Goal: Communication & Community: Answer question/provide support

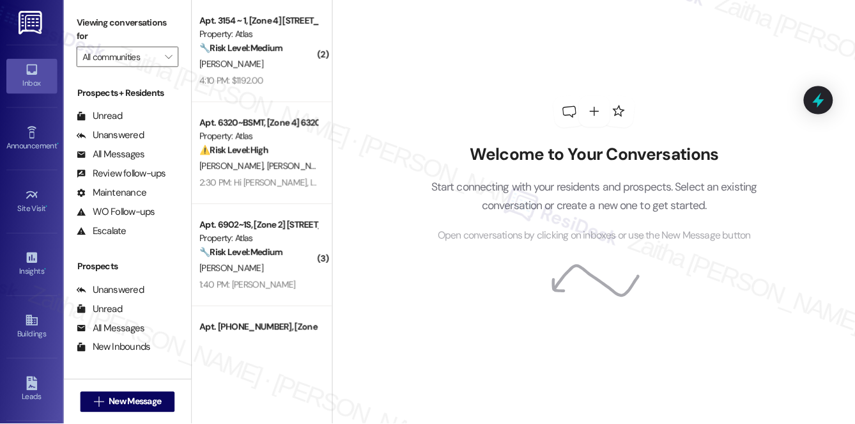
scroll to position [152, 0]
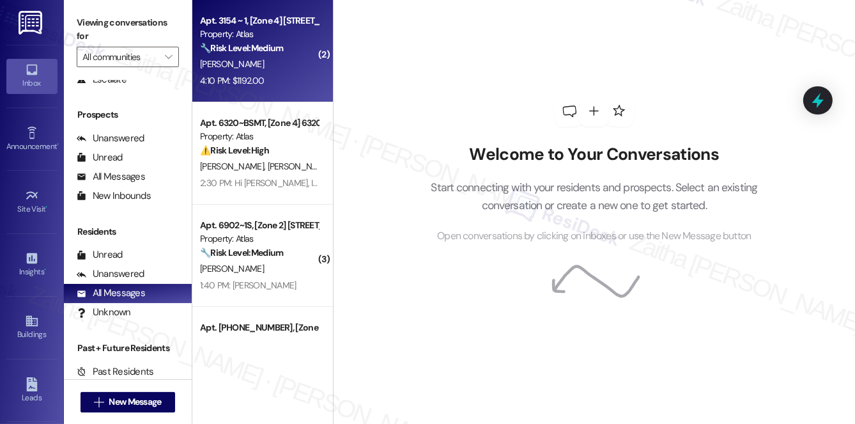
click at [259, 56] on div "[PERSON_NAME]" at bounding box center [259, 64] width 121 height 16
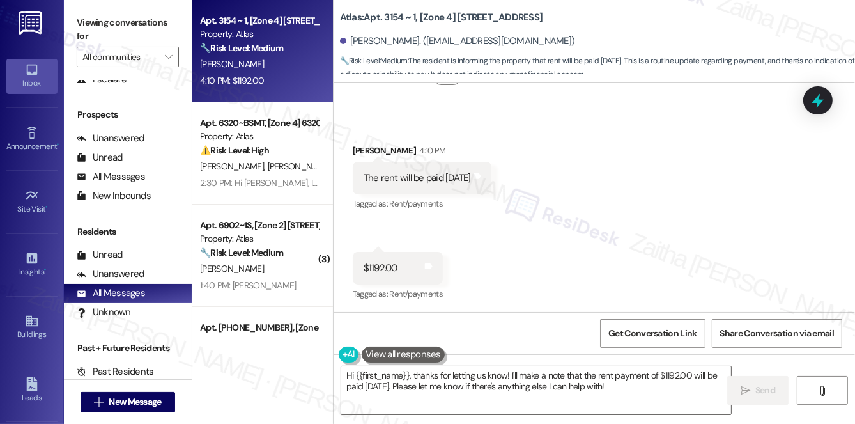
scroll to position [3917, 0]
click at [375, 383] on textarea "Hi {{first_name}}, thanks for letting us know! I'll make a note that the rent p…" at bounding box center [536, 390] width 390 height 48
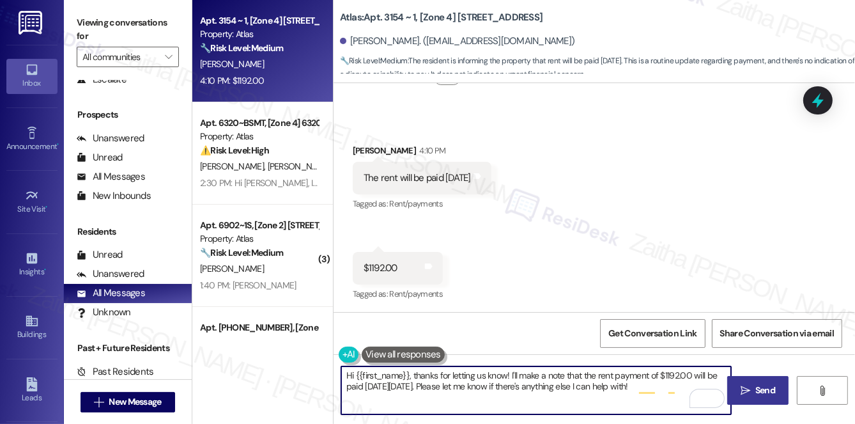
type textarea "Hi {{first_name}}, thanks for letting us know! I'll make a note that the rent p…"
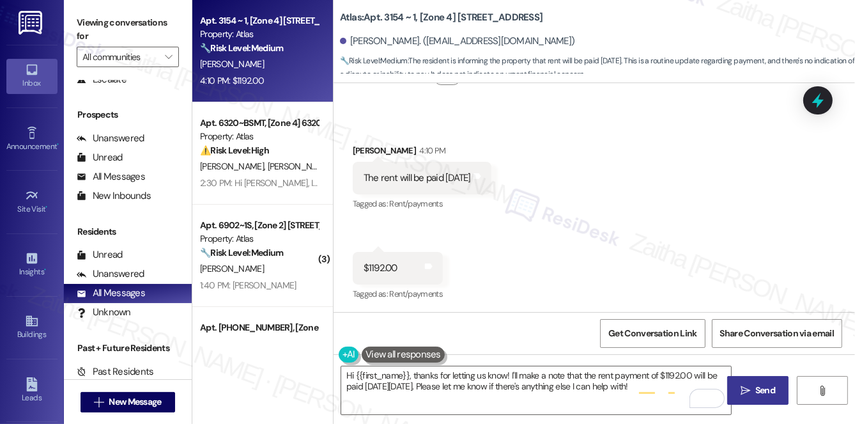
click at [770, 388] on span "Send" at bounding box center [765, 389] width 20 height 13
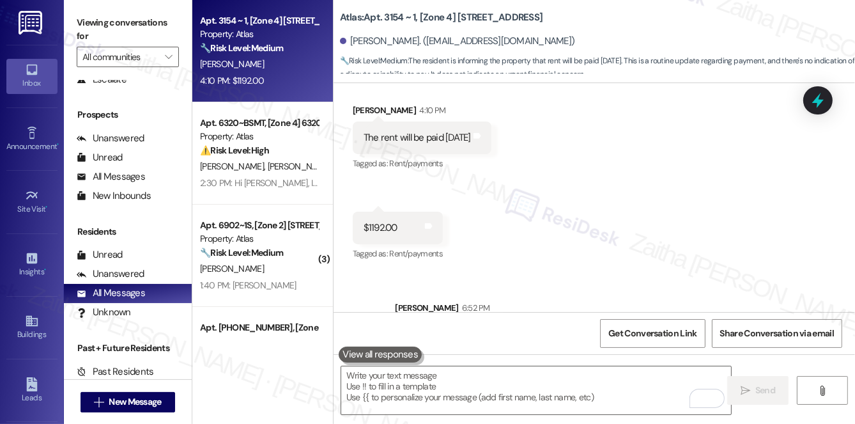
scroll to position [3974, 0]
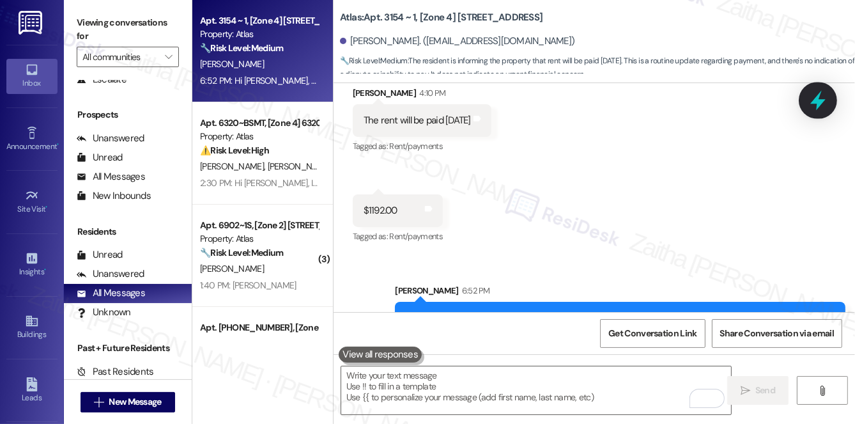
click at [825, 100] on icon at bounding box center [818, 100] width 22 height 22
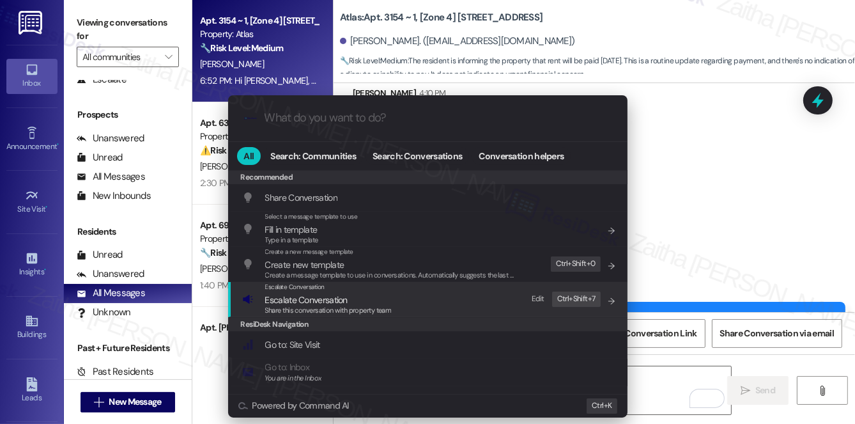
click at [331, 299] on span "Escalate Conversation" at bounding box center [306, 300] width 82 height 12
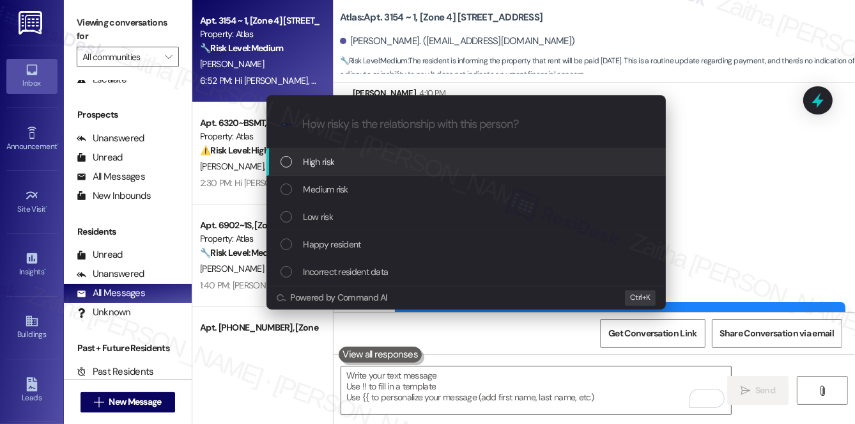
click at [329, 162] on span "High risk" at bounding box center [319, 162] width 31 height 14
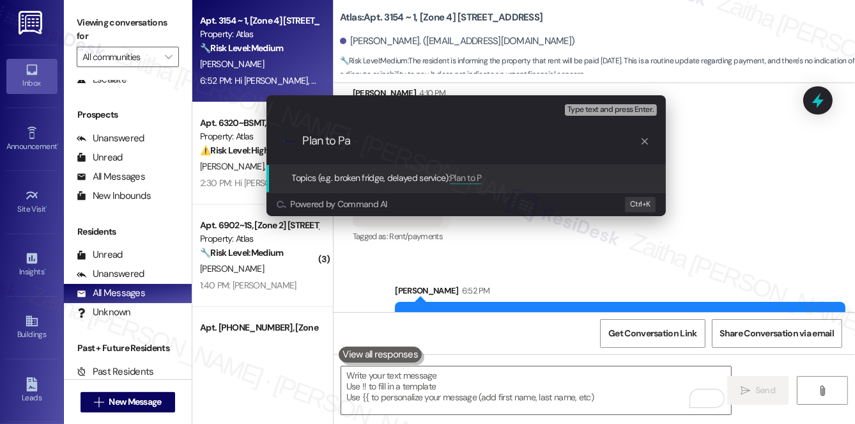
type input "Plan to Pay"
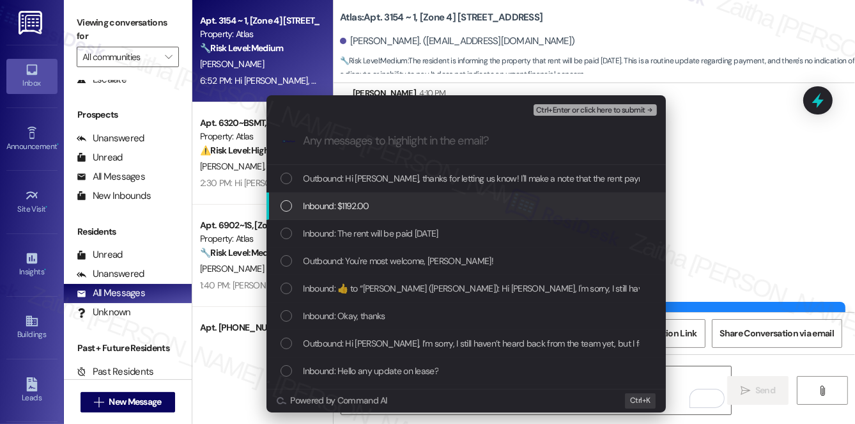
click at [403, 208] on div "Inbound: $1192.00" at bounding box center [468, 206] width 374 height 14
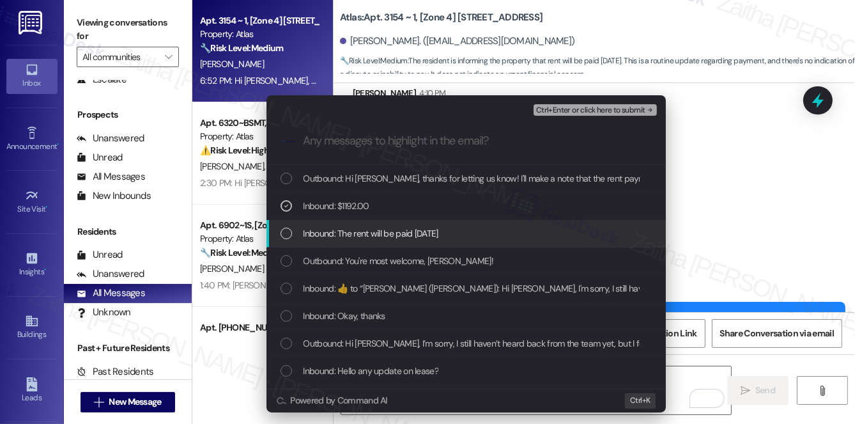
click at [436, 233] on div "Inbound: The rent will be paid [DATE]" at bounding box center [468, 233] width 374 height 14
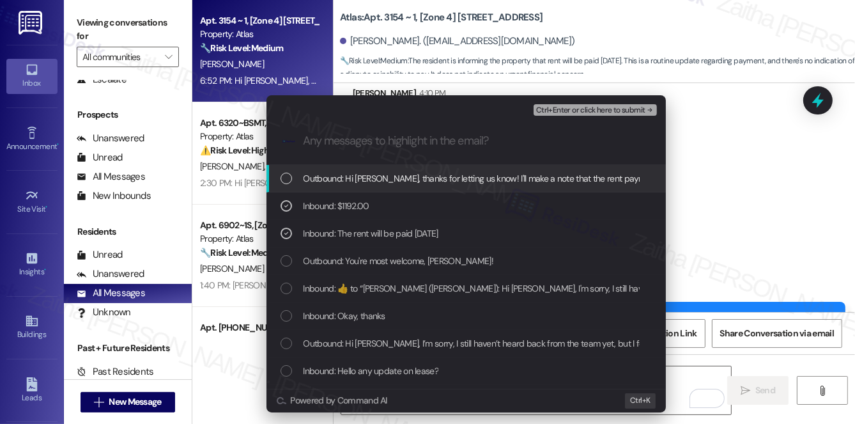
click at [588, 111] on span "Ctrl+Enter or click here to submit" at bounding box center [590, 110] width 109 height 9
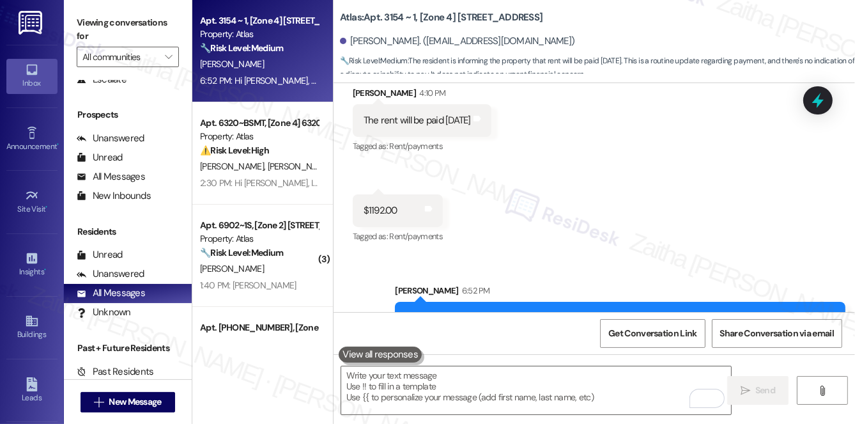
scroll to position [3917, 0]
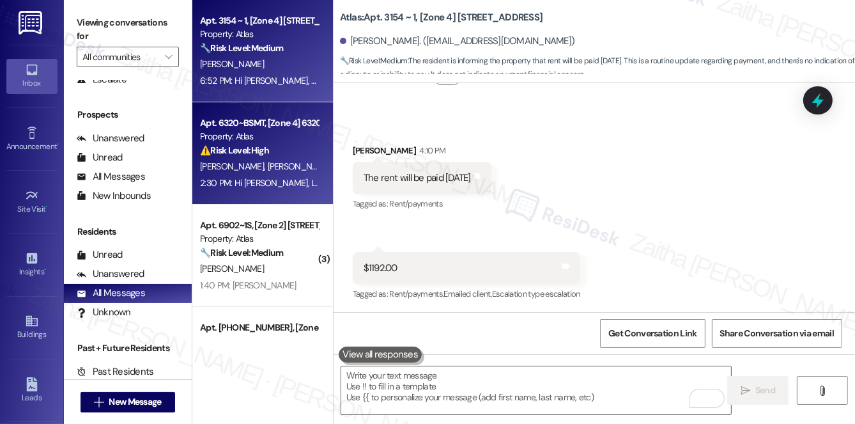
click at [284, 165] on div "[PERSON_NAME] [PERSON_NAME]" at bounding box center [259, 167] width 121 height 16
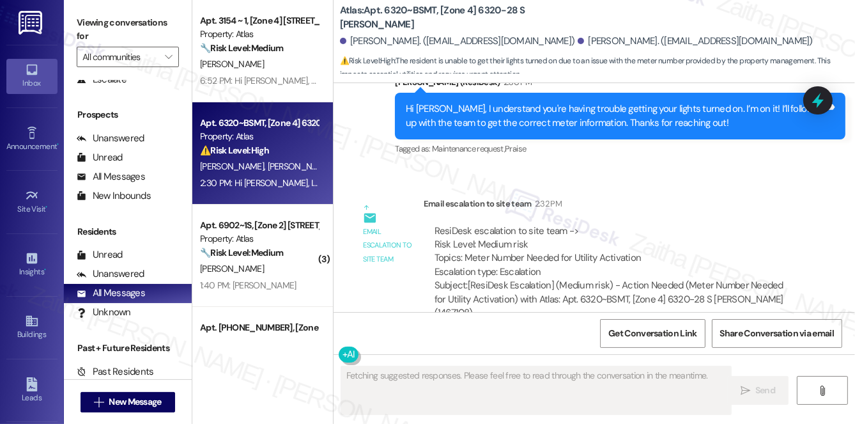
scroll to position [668, 0]
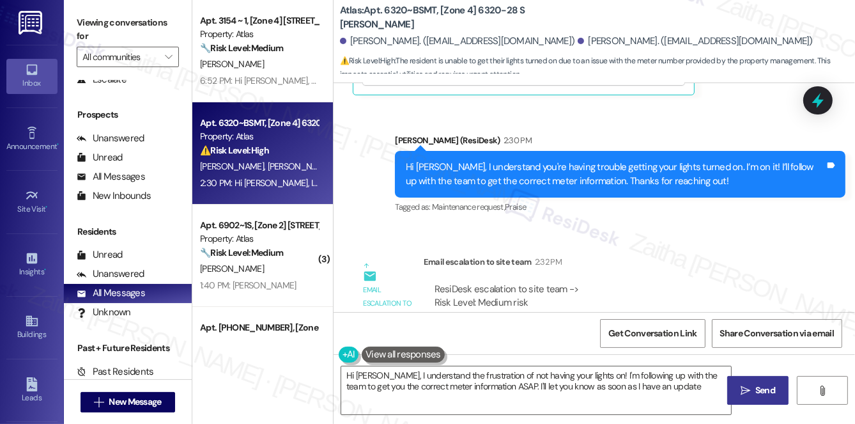
type textarea "Hi [PERSON_NAME], I understand the frustration of not having your lights on! I'…"
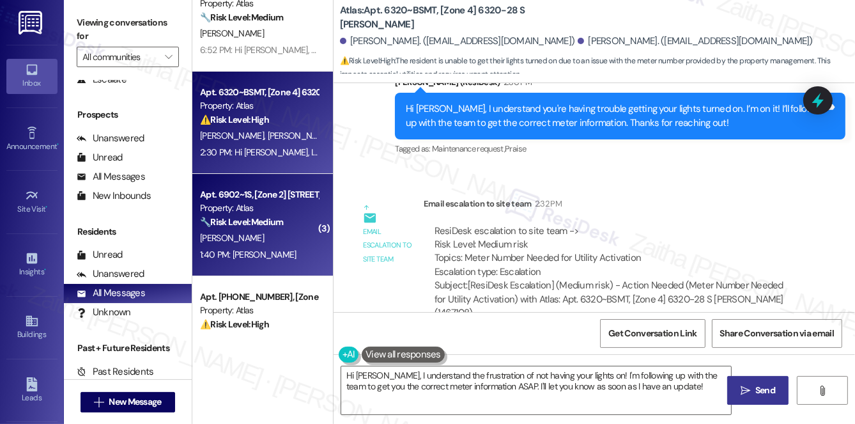
scroll to position [58, 0]
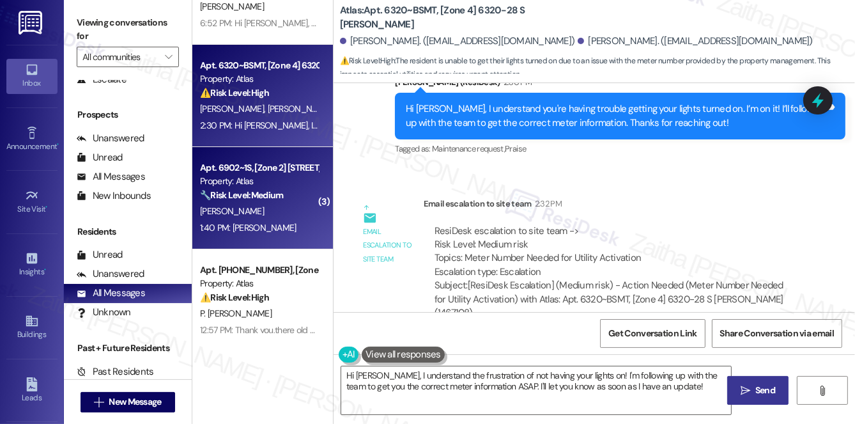
click at [283, 198] on strong "🔧 Risk Level: Medium" at bounding box center [241, 195] width 83 height 12
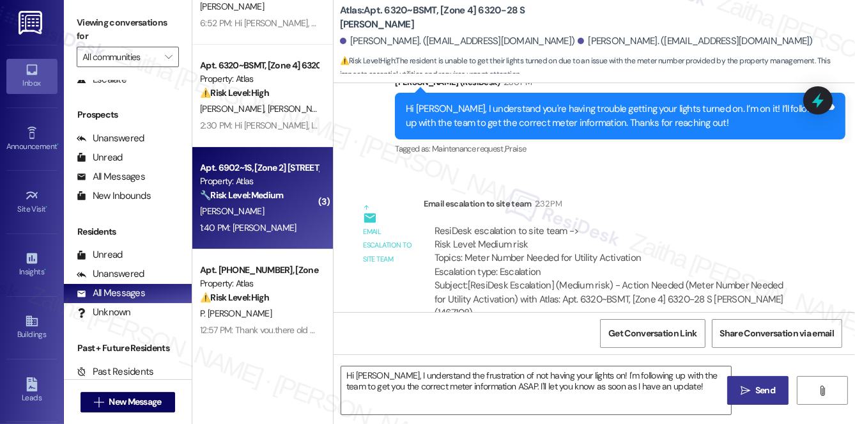
type textarea "Fetching suggested responses. Please feel free to read through the conversation…"
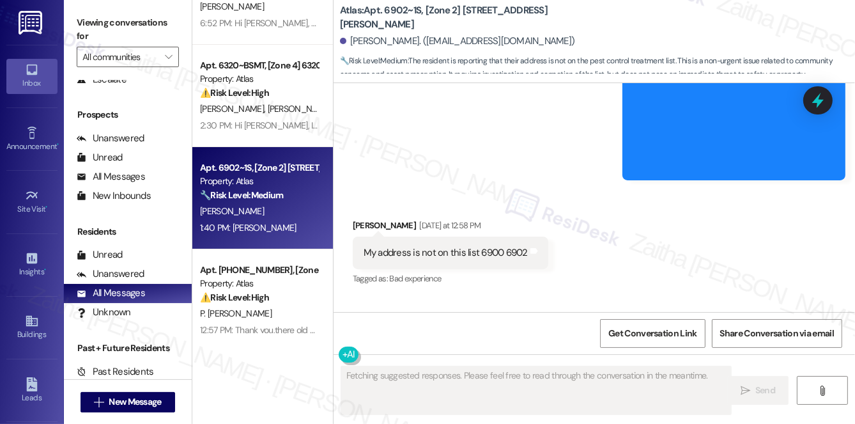
scroll to position [3669, 0]
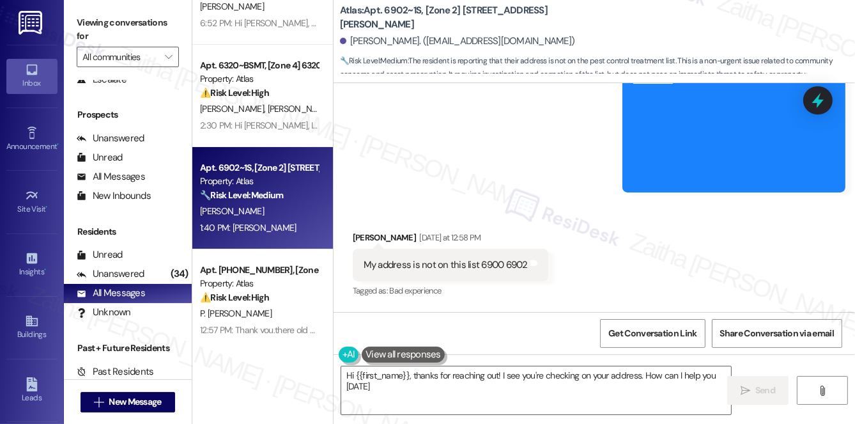
type textarea "Hi {{first_name}}, thanks for reaching out! I see you're checking on your addre…"
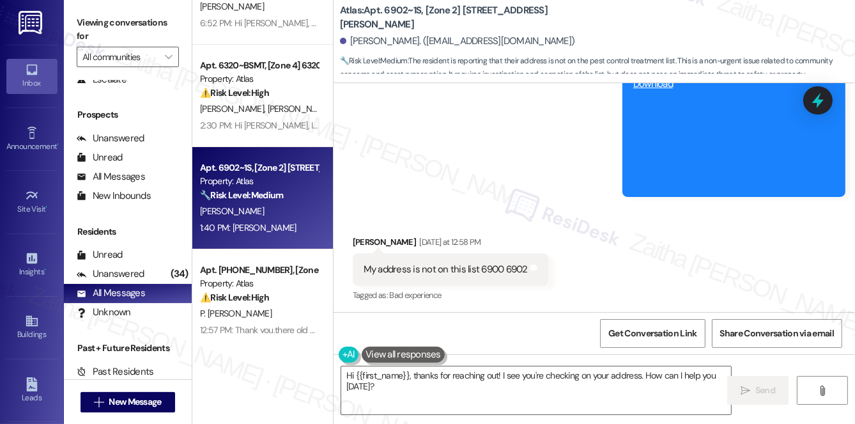
scroll to position [3671, 0]
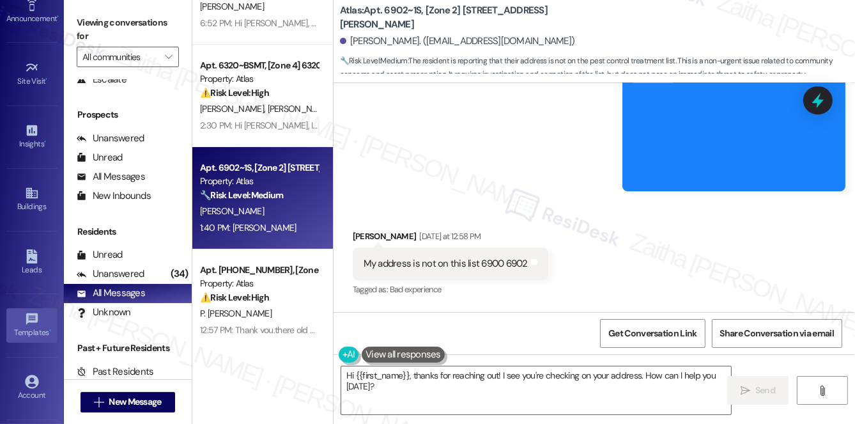
scroll to position [123, 0]
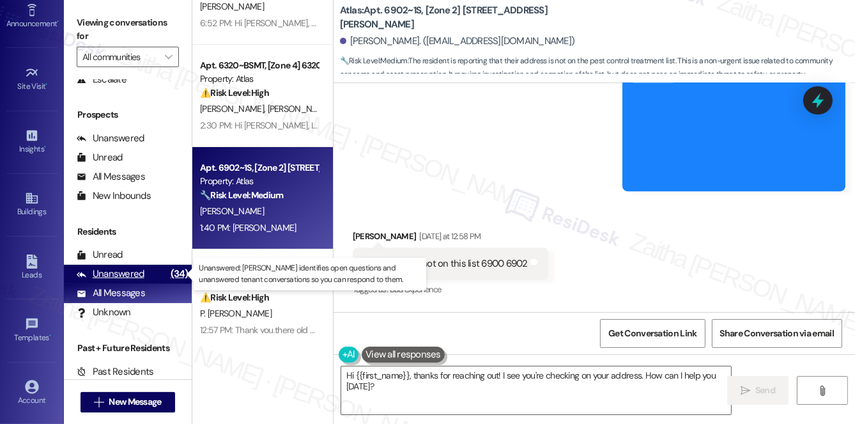
click at [130, 271] on div "Unanswered" at bounding box center [111, 273] width 68 height 13
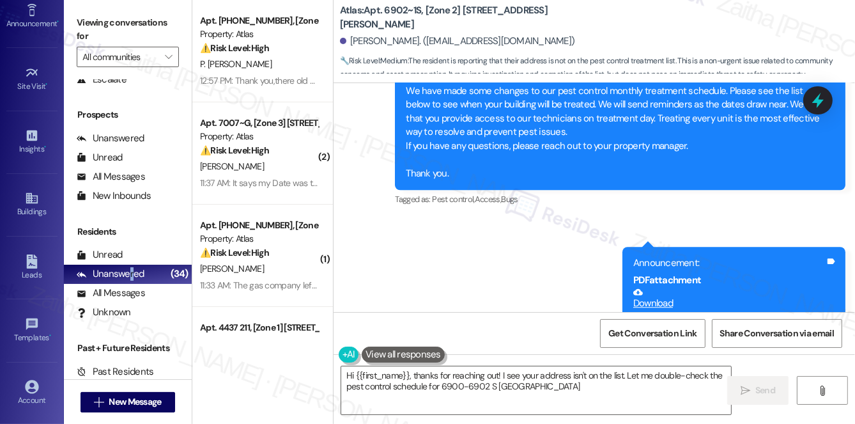
scroll to position [3437, 0]
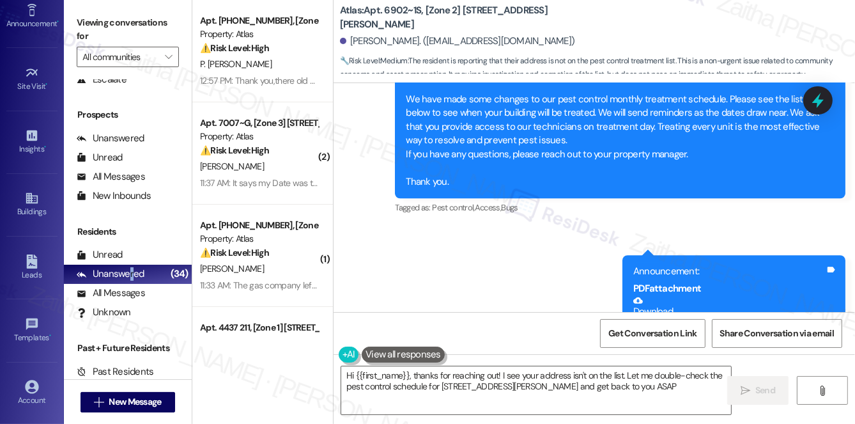
type textarea "Hi {{first_name}}, thanks for reaching out! I see your address isn't on the lis…"
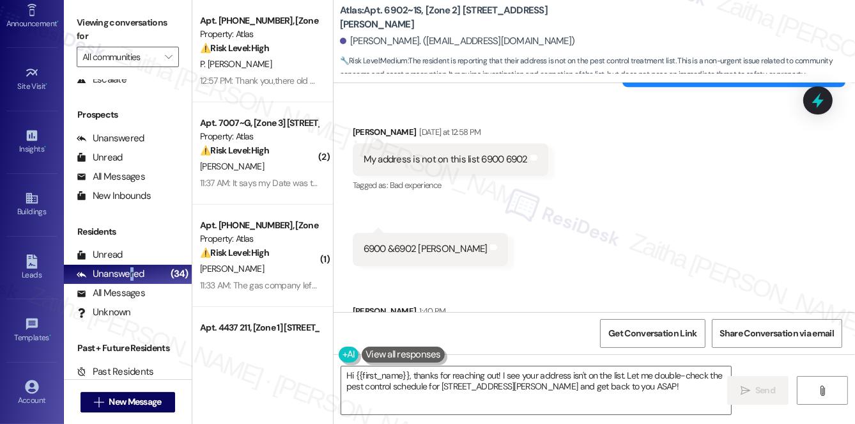
scroll to position [3786, 0]
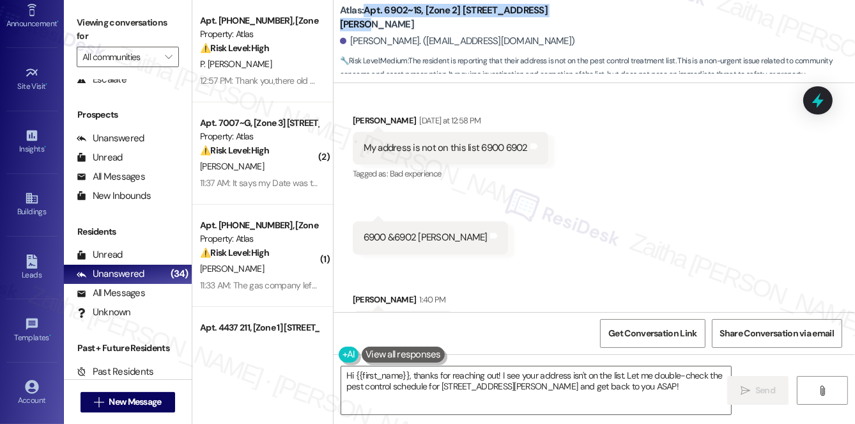
drag, startPoint x: 363, startPoint y: 15, endPoint x: 587, endPoint y: 16, distance: 223.7
click at [587, 16] on div "Atlas: Apt. 6902~1S, [Zone 2] [STREET_ADDRESS][PERSON_NAME]" at bounding box center [468, 18] width 256 height 16
copy b "Apt. 6902~1S, [Zone 2] [STREET_ADDRESS][PERSON_NAME]"
click at [603, 187] on div "Received via SMS [PERSON_NAME] [DATE] at 12:58 PM My address is not on this lis…" at bounding box center [595, 219] width 522 height 268
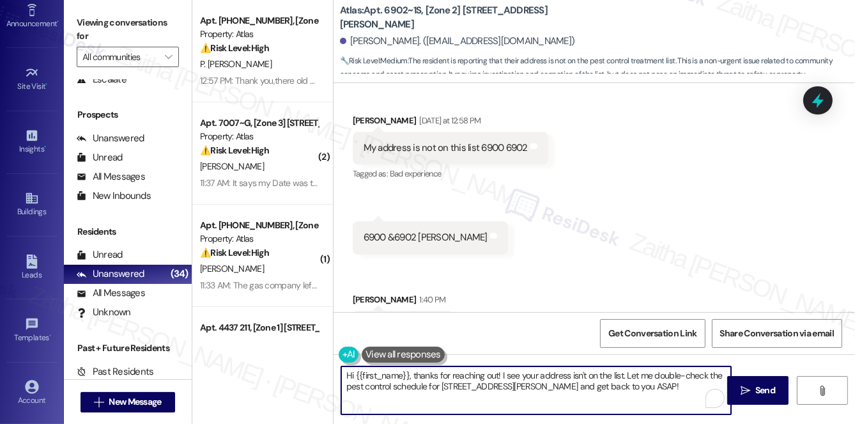
drag, startPoint x: 346, startPoint y: 377, endPoint x: 651, endPoint y: 404, distance: 306.7
click at [651, 405] on textarea "Hi {{first_name}}, thanks for reaching out! I see your address isn't on the lis…" at bounding box center [536, 390] width 390 height 48
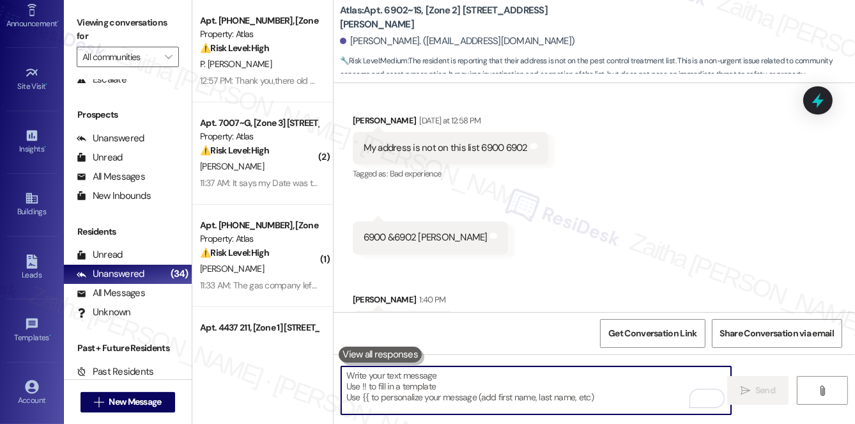
paste textarea "Hi {{first_name}}, I apologize for the mix-up. The pest control schedule announ…"
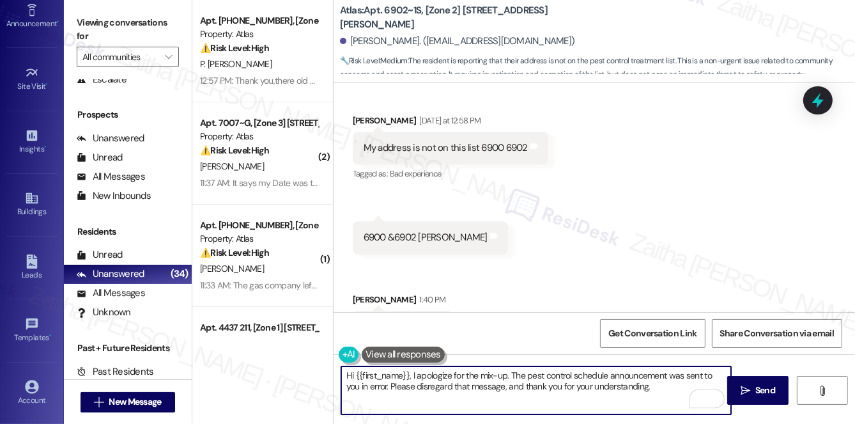
type textarea "Hi {{first_name}}, I apologize for the mix-up. The pest control schedule announ…"
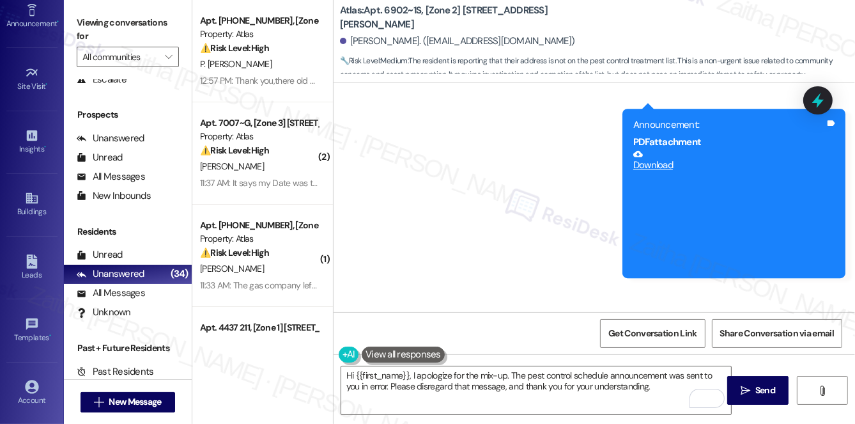
scroll to position [3554, 0]
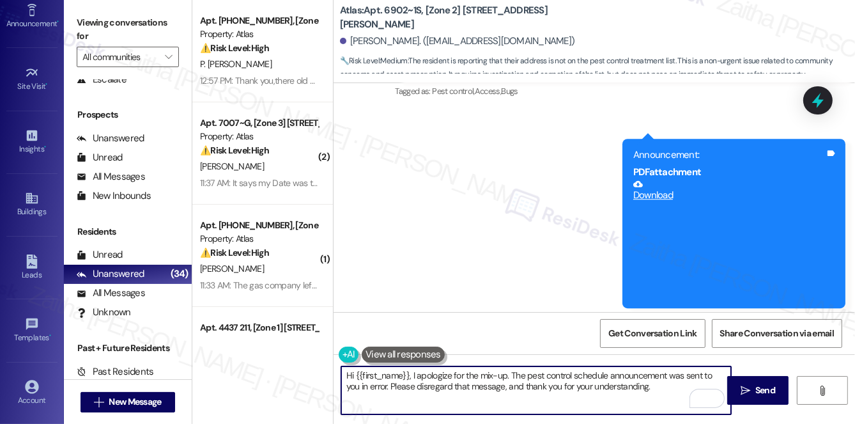
click at [655, 389] on textarea "Hi {{first_name}}, I apologize for the mix-up. The pest control schedule announ…" at bounding box center [536, 390] width 390 height 48
click at [759, 387] on span "Send" at bounding box center [765, 389] width 20 height 13
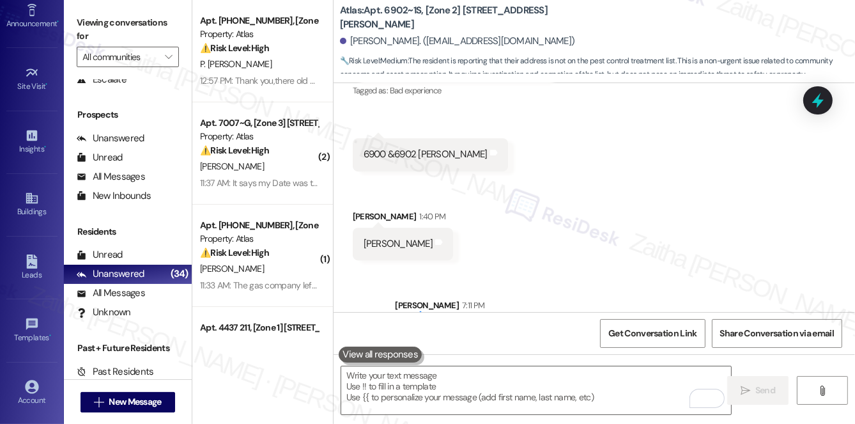
scroll to position [3889, 0]
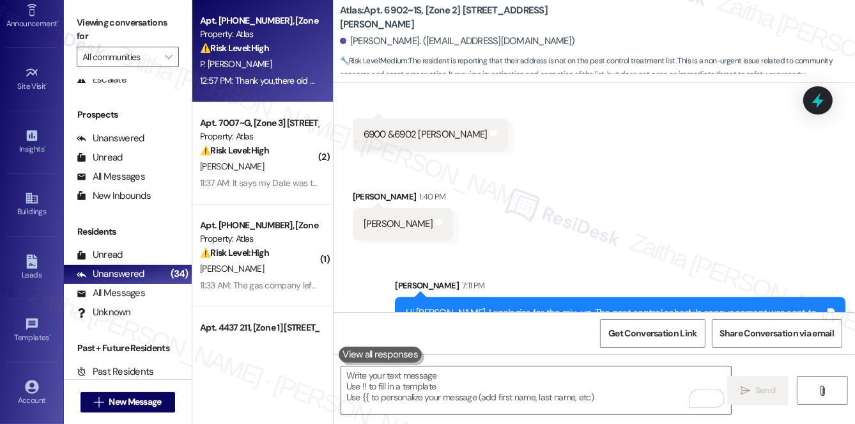
click at [284, 70] on div "P. [PERSON_NAME]" at bounding box center [259, 64] width 121 height 16
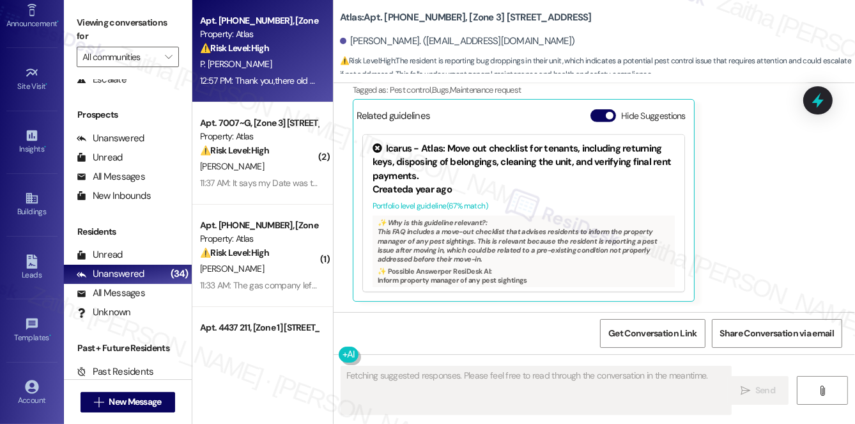
scroll to position [644, 0]
click at [598, 116] on button "Hide Suggestions" at bounding box center [604, 116] width 26 height 13
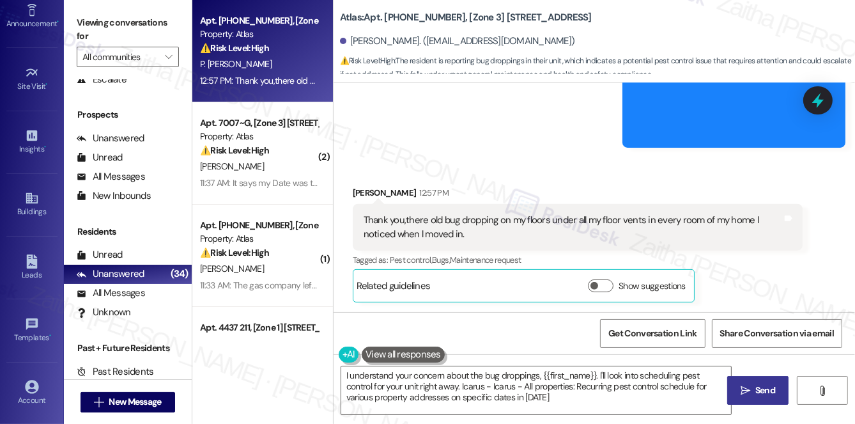
type textarea "I understand your concern about the bug droppings, {{first_name}}. I'll look in…"
drag, startPoint x: 758, startPoint y: 293, endPoint x: 497, endPoint y: 152, distance: 296.6
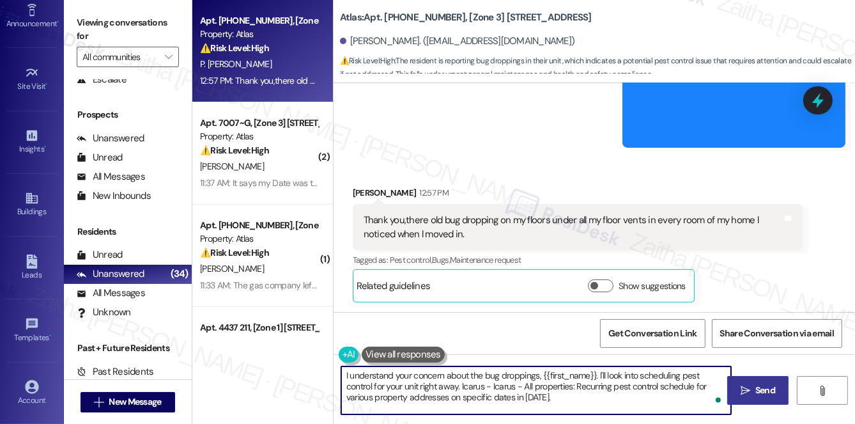
drag, startPoint x: 343, startPoint y: 374, endPoint x: 585, endPoint y: 407, distance: 243.8
click at [585, 407] on textarea "I understand your concern about the bug droppings, {{first_name}}. I'll look in…" at bounding box center [536, 390] width 390 height 48
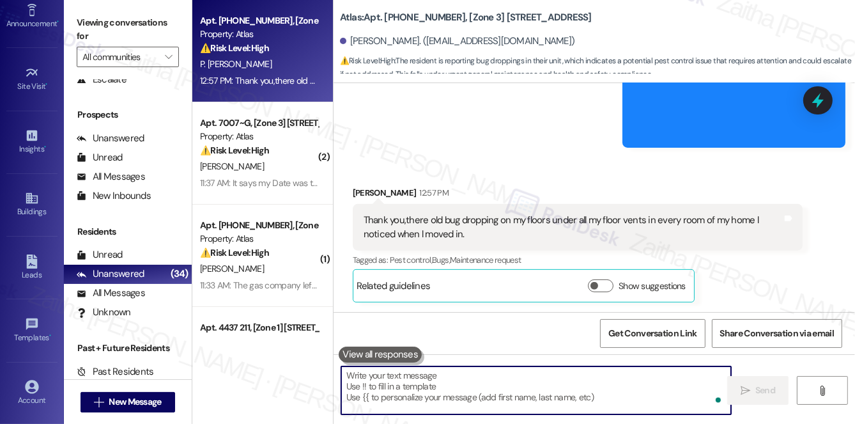
paste textarea "[PERSON_NAME] you, [PERSON_NAME], for letting us know. I’m sorry to hear about …"
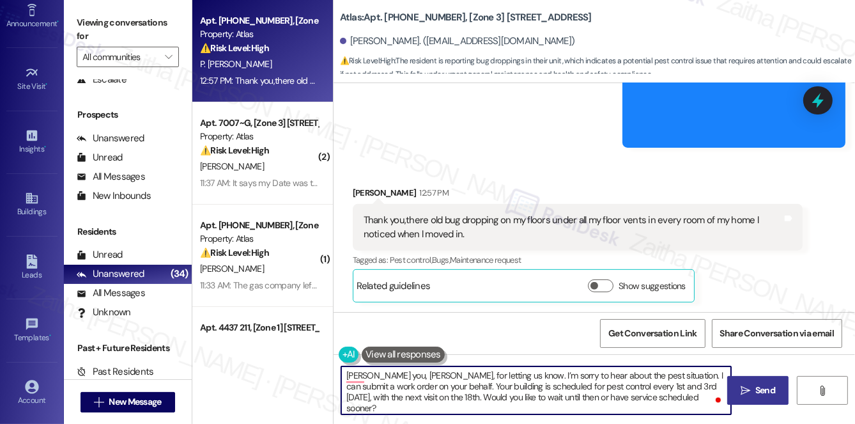
click at [376, 376] on textarea "[PERSON_NAME] you, [PERSON_NAME], for letting us know. I’m sorry to hear about …" at bounding box center [536, 390] width 390 height 48
click at [392, 383] on textarea "Hi [PERSON_NAME], for letting us know. I’m sorry to hear about the pest situati…" at bounding box center [536, 390] width 390 height 48
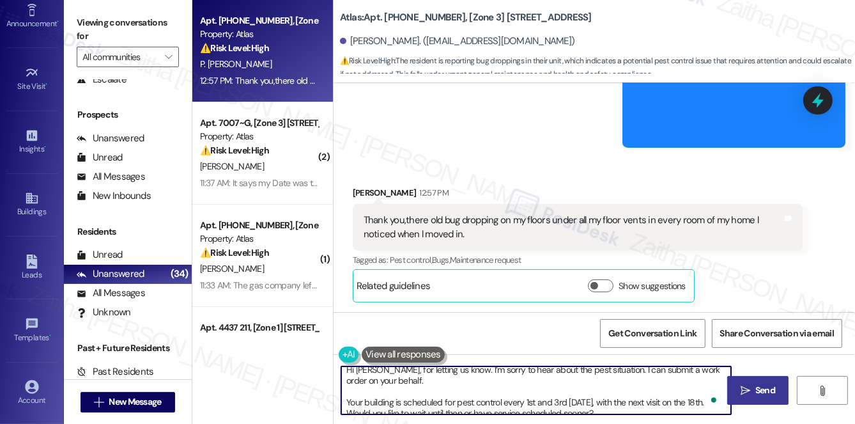
scroll to position [0, 0]
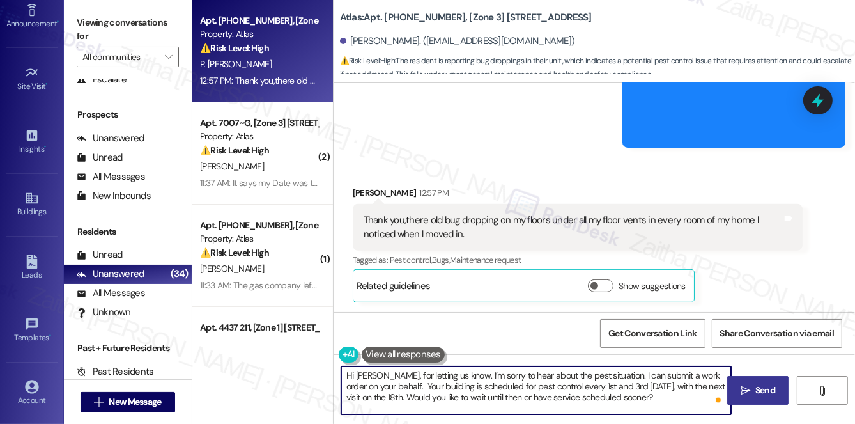
type textarea "Hi [PERSON_NAME], for letting us know. I’m sorry to hear about the pest situati…"
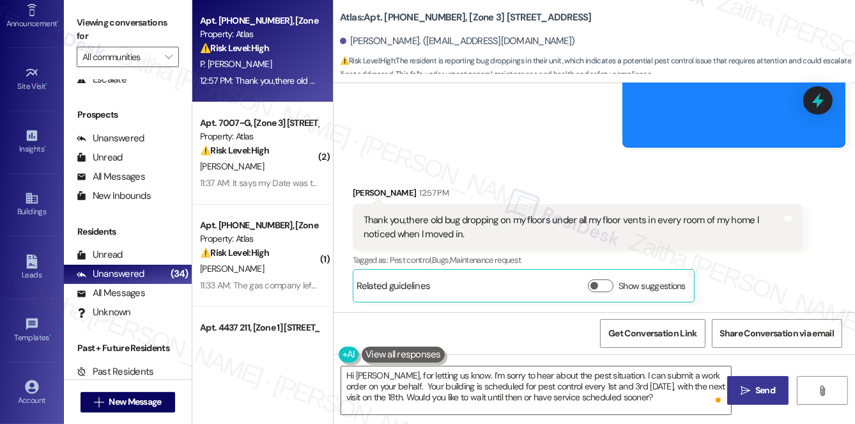
click at [765, 394] on span "Send" at bounding box center [765, 389] width 20 height 13
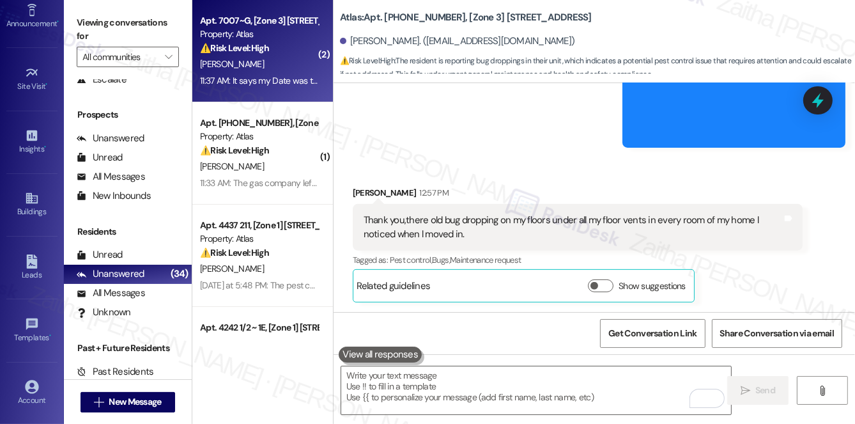
click at [252, 75] on div "11:37 AM: It says my Date was the [DATE] but no one came 11:37 AM: It says my D…" at bounding box center [306, 81] width 213 height 12
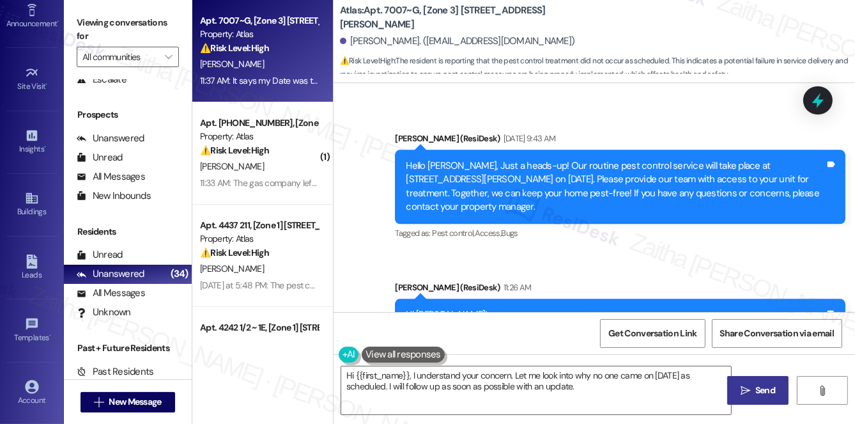
scroll to position [3184, 0]
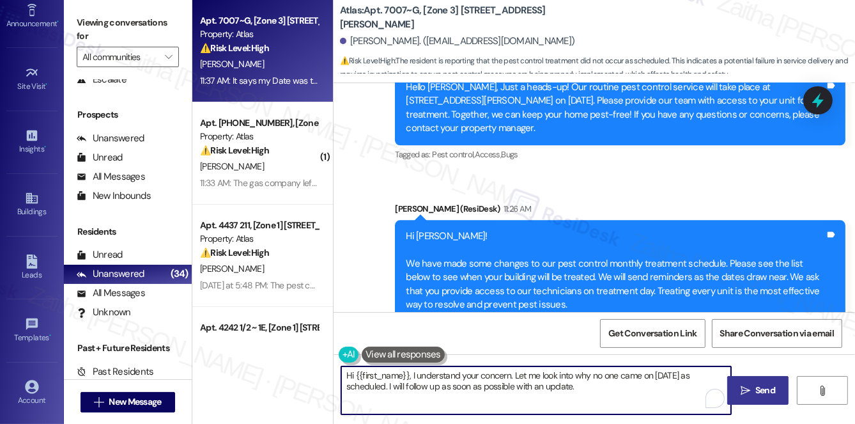
drag, startPoint x: 514, startPoint y: 374, endPoint x: 578, endPoint y: 389, distance: 66.2
click at [578, 389] on textarea "Hi {{first_name}}, I understand your concern. Let me look into why no one came …" at bounding box center [536, 390] width 390 height 48
type textarea "Hi {{first_name}}, I understand your concern and I apologize"
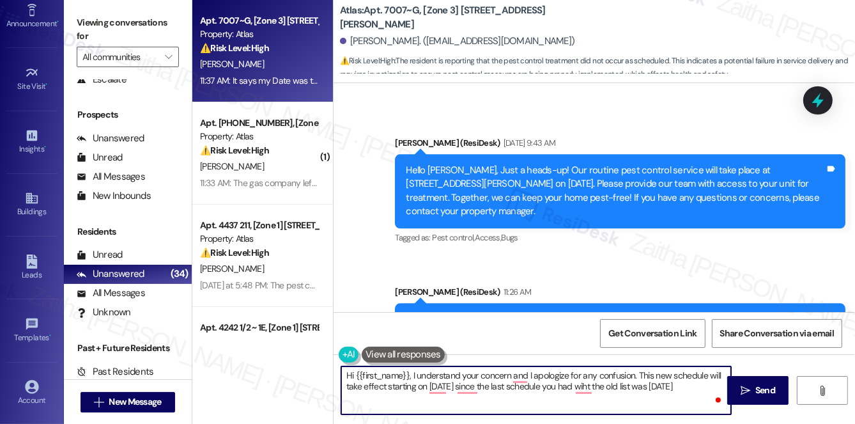
scroll to position [3067, 0]
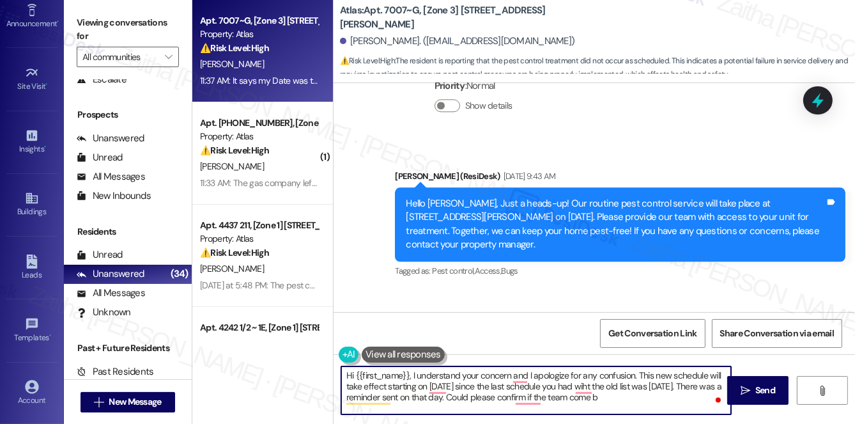
type textarea "Hi {{first_name}}, I understand your concern and I apologize for any confusion.…"
drag, startPoint x: 345, startPoint y: 375, endPoint x: 671, endPoint y: 408, distance: 328.2
click at [671, 408] on textarea "Hi {{first_name}}, I understand your concern and I apologize for any confusion.…" at bounding box center [536, 390] width 390 height 48
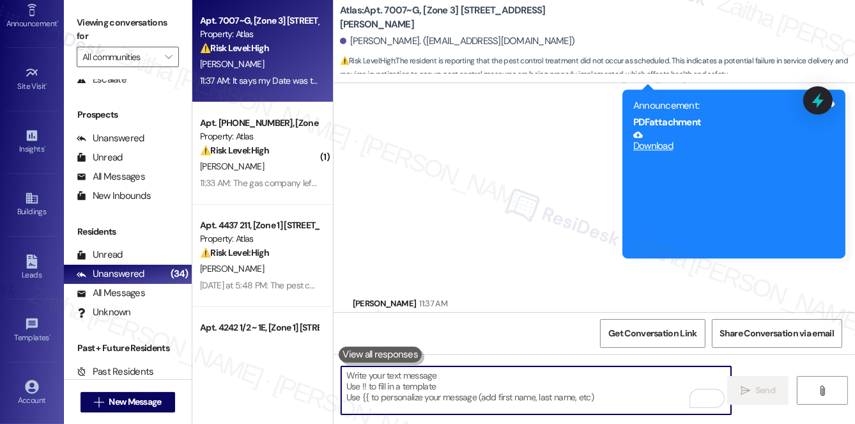
scroll to position [3648, 0]
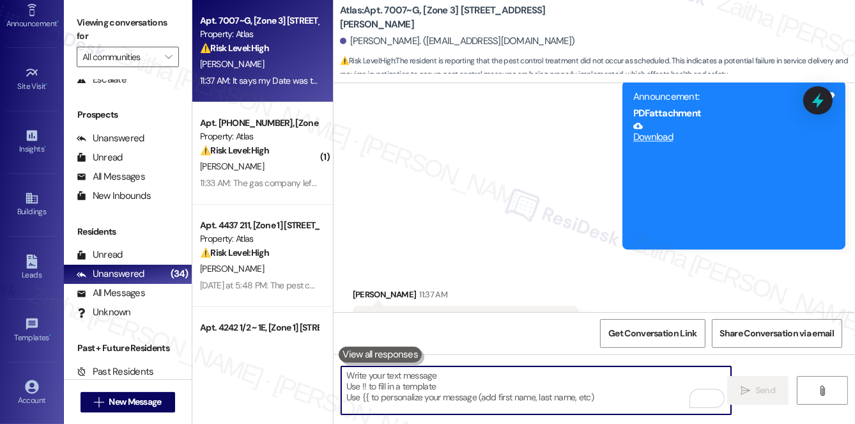
click at [451, 391] on textarea "To enrich screen reader interactions, please activate Accessibility in Grammarl…" at bounding box center [536, 390] width 390 height 48
paste textarea "Hi {{first_name}}, I completely understand your concern and apologize for any c…"
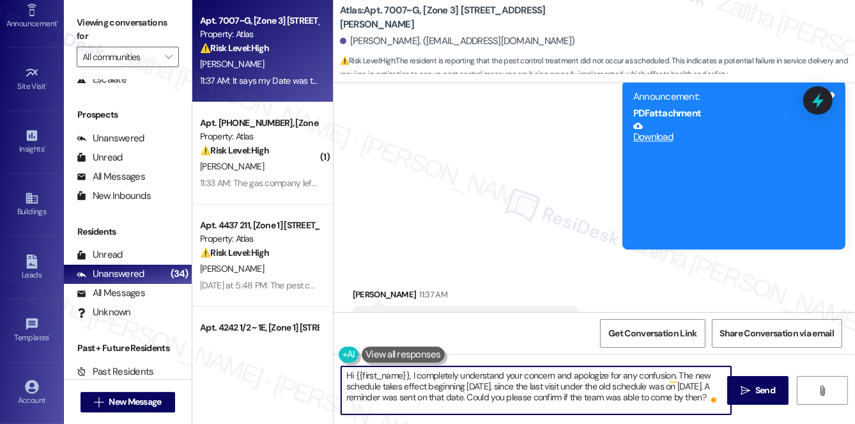
type textarea "Hi {{first_name}}, I completely understand your concern and apologize for any c…"
drag, startPoint x: 346, startPoint y: 373, endPoint x: 410, endPoint y: 406, distance: 71.7
click at [410, 406] on textarea "Hi {{first_name}}, I completely understand your concern and apologize for any c…" at bounding box center [536, 390] width 390 height 48
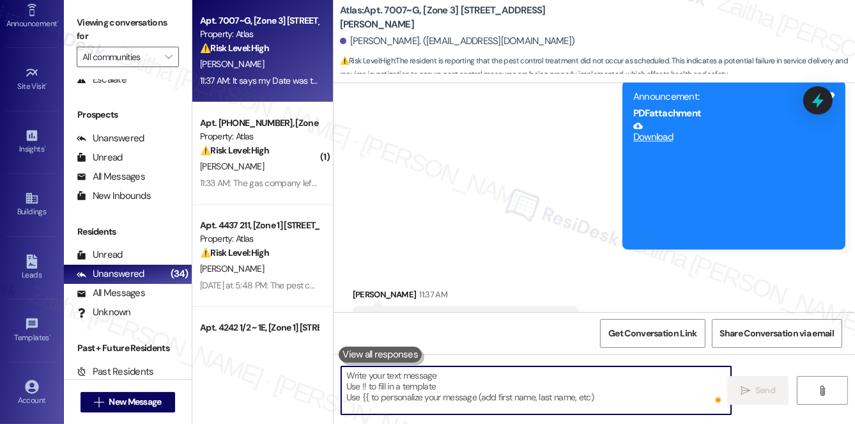
scroll to position [0, 0]
paste textarea "Hi {{first_name}}, I understand your concern and apologize for any confusion. T…"
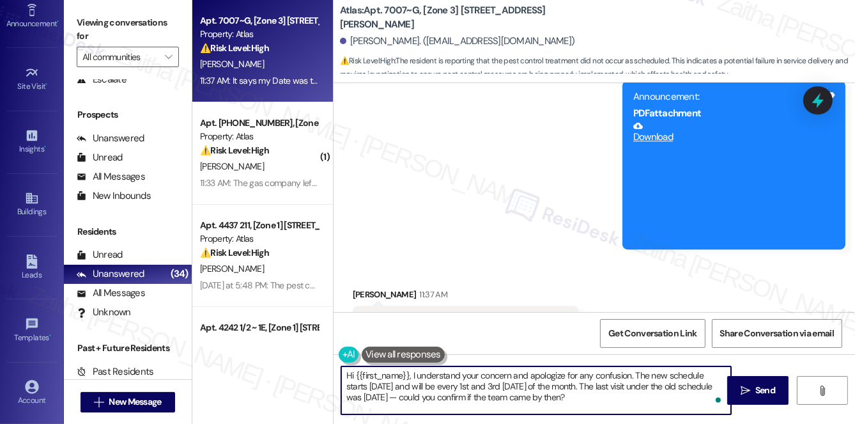
click at [420, 396] on textarea "Hi {{first_name}}, I understand your concern and apologize for any confusion. T…" at bounding box center [536, 390] width 390 height 48
type textarea "Hi {{first_name}}, I understand your concern and apologize for any confusion. T…"
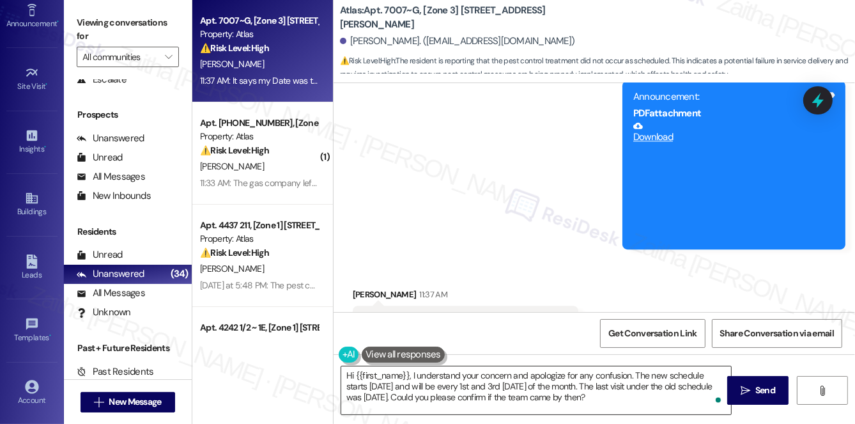
drag, startPoint x: 747, startPoint y: 392, endPoint x: 717, endPoint y: 374, distance: 34.8
click at [747, 392] on icon "" at bounding box center [746, 390] width 10 height 10
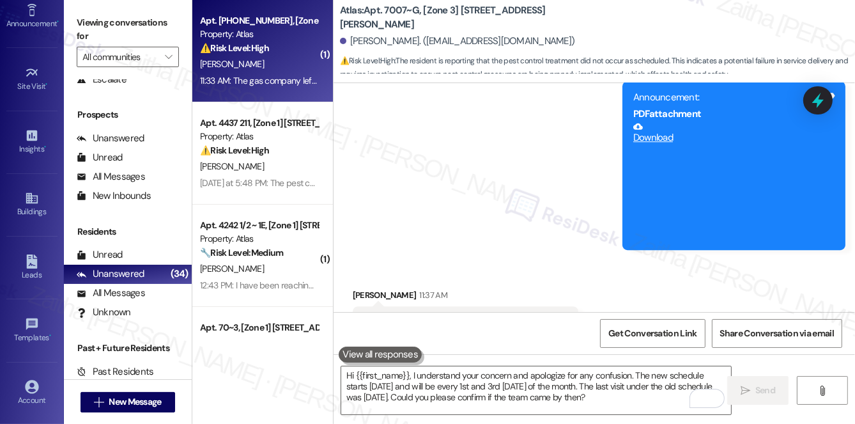
click at [302, 58] on div "[PERSON_NAME]" at bounding box center [259, 64] width 121 height 16
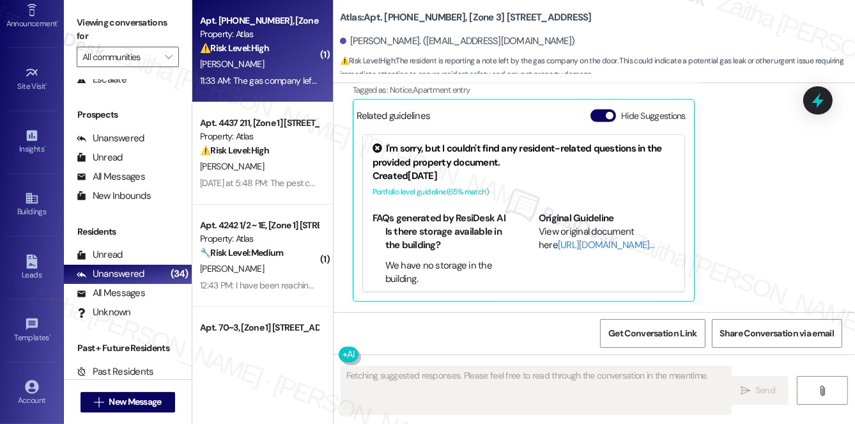
scroll to position [844, 0]
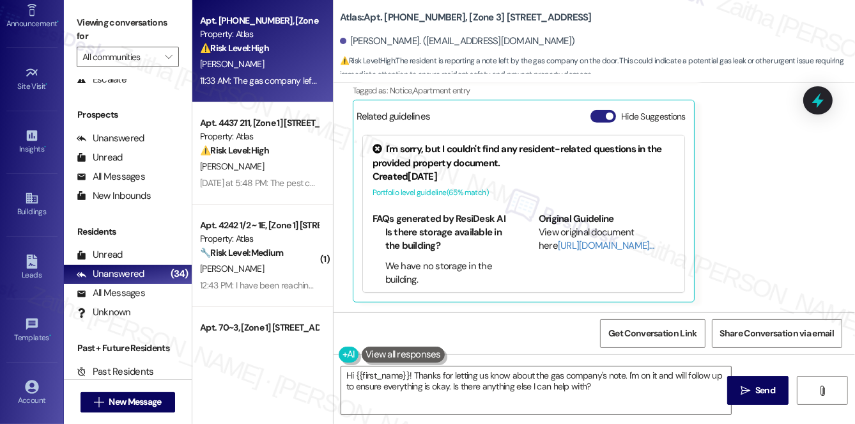
click at [600, 120] on button "Hide Suggestions" at bounding box center [604, 116] width 26 height 13
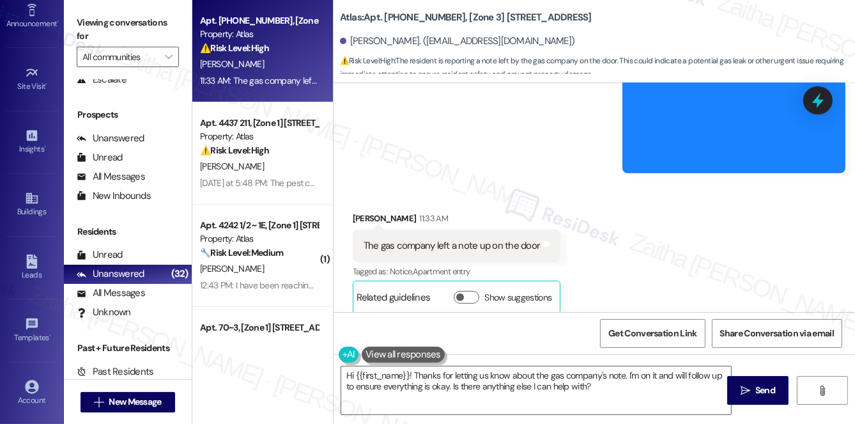
scroll to position [675, 0]
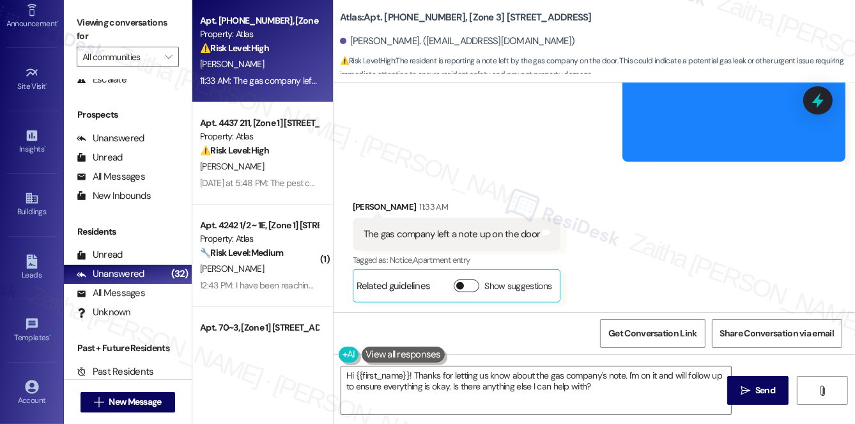
click at [474, 285] on button "Show suggestions" at bounding box center [467, 285] width 26 height 13
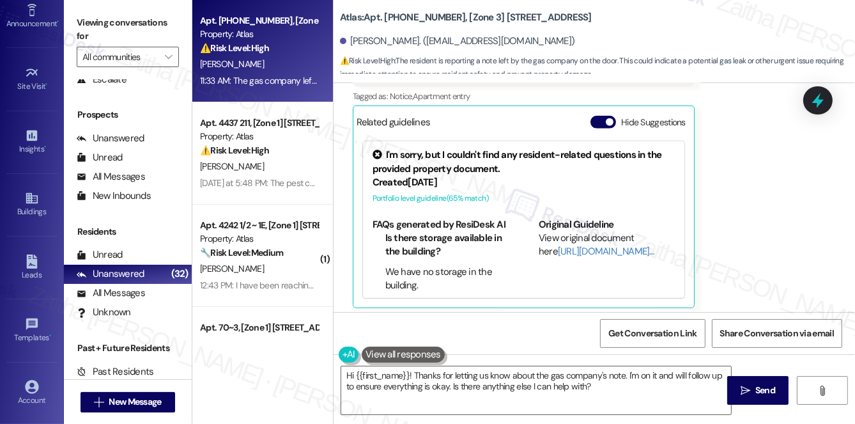
scroll to position [844, 0]
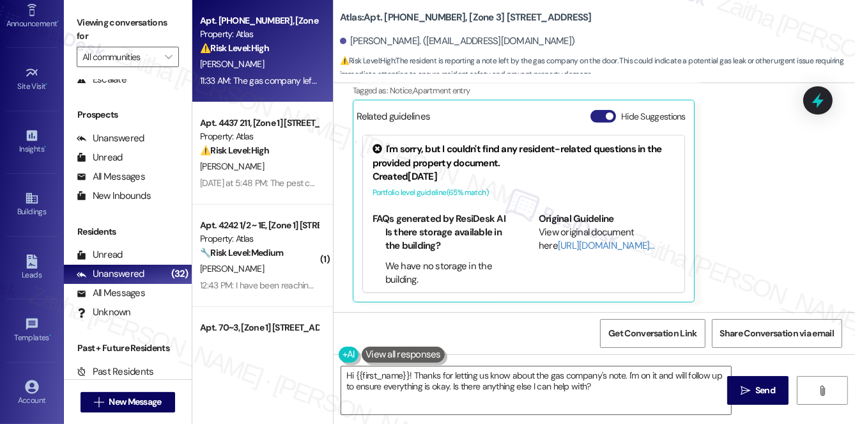
click at [599, 114] on button "Hide Suggestions" at bounding box center [604, 116] width 26 height 13
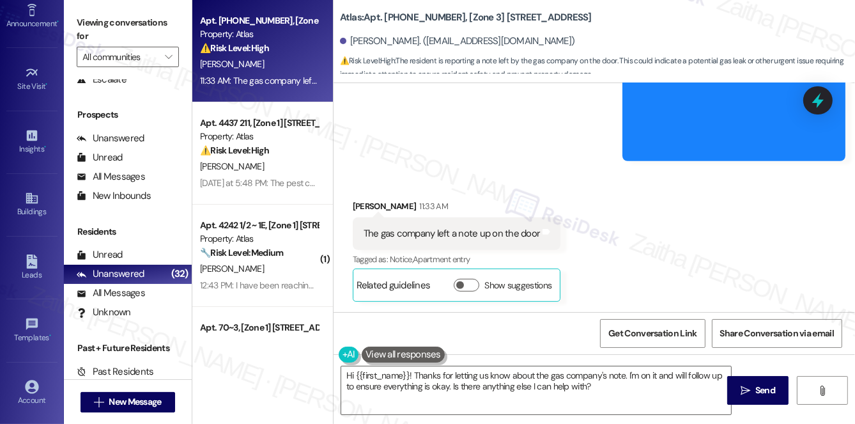
scroll to position [675, 0]
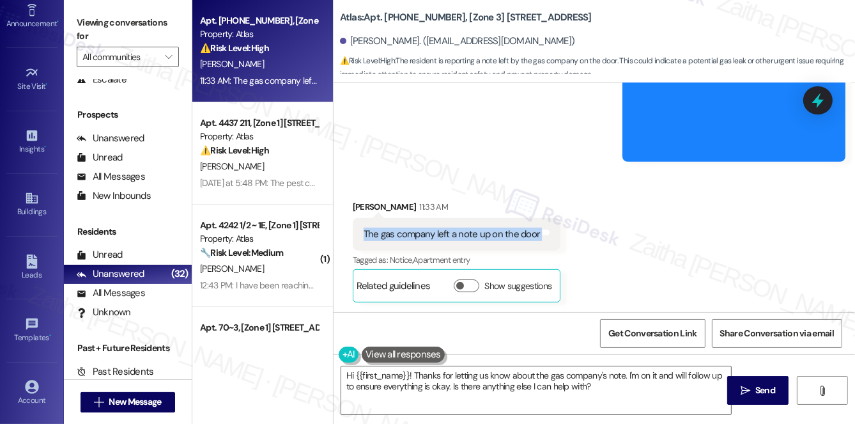
drag, startPoint x: 358, startPoint y: 230, endPoint x: 552, endPoint y: 236, distance: 194.4
click at [552, 236] on div "The gas company left a note up on the door Tags and notes" at bounding box center [457, 234] width 208 height 33
copy div "The gas company left a note up on the door Tags and notes"
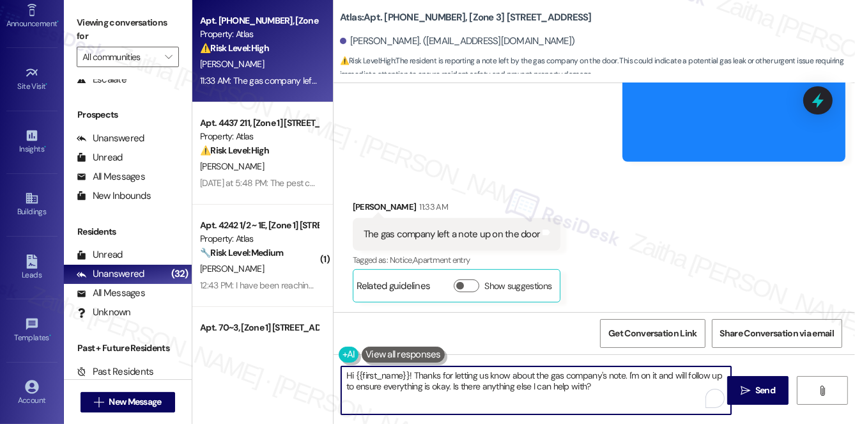
drag, startPoint x: 414, startPoint y: 375, endPoint x: 596, endPoint y: 399, distance: 183.8
click at [596, 399] on textarea "Hi {{first_name}}! Thanks for letting us know about the gas company's note. I'm…" at bounding box center [536, 390] width 390 height 48
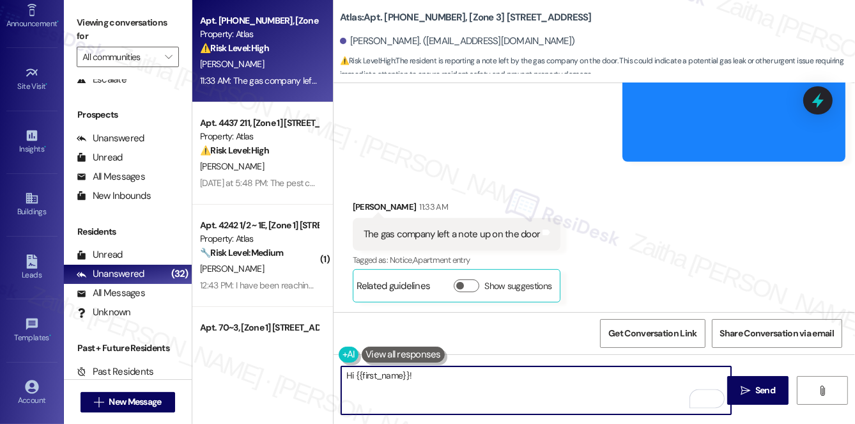
paste textarea "Thank you for letting me know. I’m sorry for any worry this may have caused. Co…"
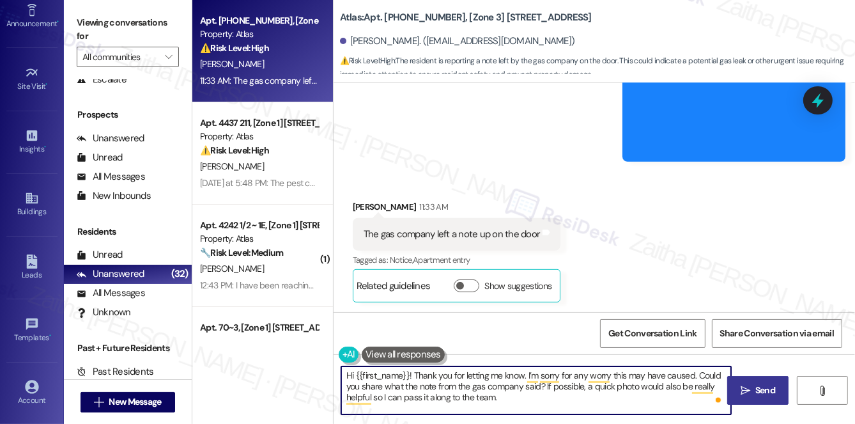
type textarea "Hi {{first_name}}! Thank you for letting me know. I’m sorry for any worry this …"
click at [763, 381] on button " Send" at bounding box center [758, 390] width 62 height 29
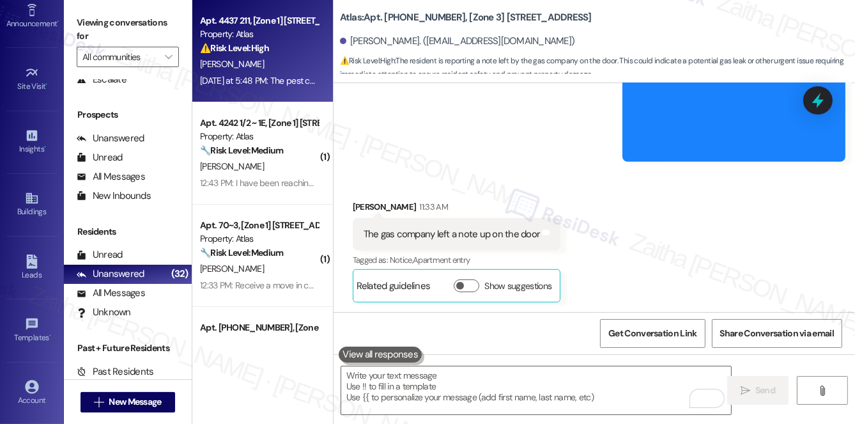
click at [286, 65] on div "[PERSON_NAME]" at bounding box center [259, 64] width 121 height 16
type textarea "Fetching suggested responses. Please feel free to read through the conversation…"
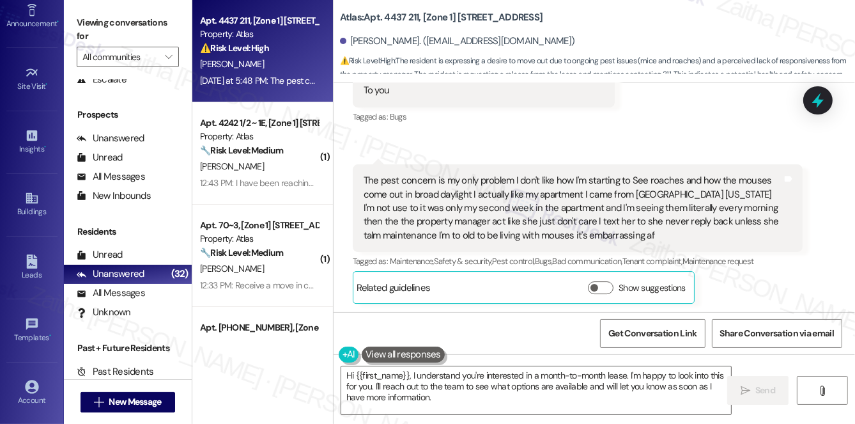
scroll to position [4081, 0]
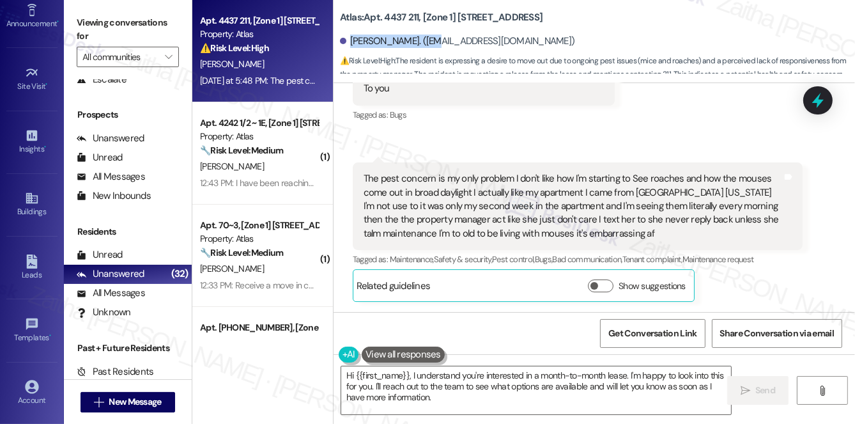
drag, startPoint x: 351, startPoint y: 38, endPoint x: 433, endPoint y: 39, distance: 81.8
click at [433, 39] on div "Shanice Geralds Cha. (shanicegeralds87@gmail.com)" at bounding box center [457, 41] width 235 height 13
copy div "Shanice Geralds Cha"
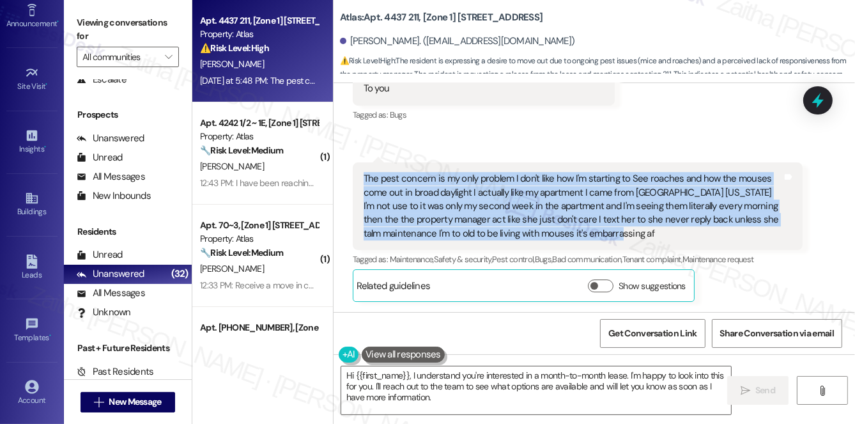
drag, startPoint x: 365, startPoint y: 176, endPoint x: 650, endPoint y: 240, distance: 292.3
click at [650, 240] on div "The pest concern is my only problem I don't like how I'm starting to See roache…" at bounding box center [578, 206] width 451 height 88
copy div "The pest concern is my only problem I don't like how I'm starting to See roache…"
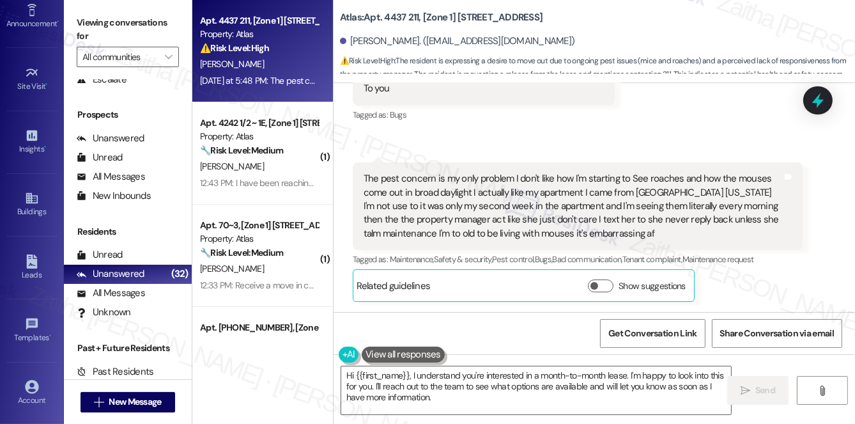
click at [600, 128] on div "Received via SMS 5:48 PM Shanice Geralds Cha Yesterday at 5:48 PM I'm not stayi…" at bounding box center [483, 91] width 281 height 84
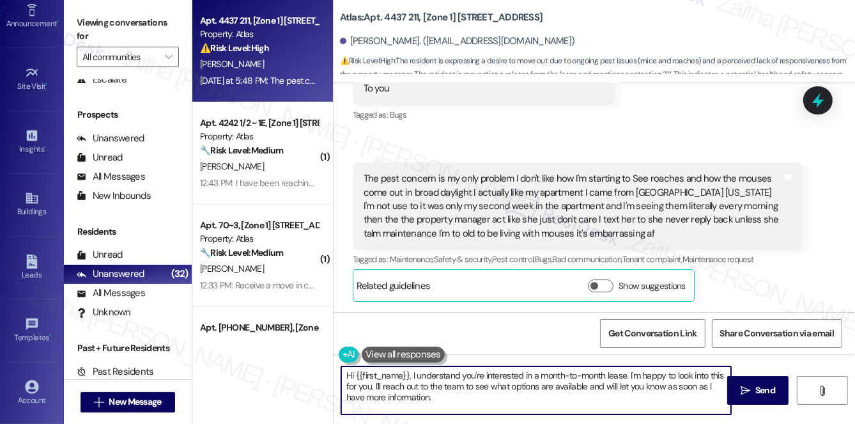
click at [476, 401] on textarea "Hi {{first_name}}, I understand you're interested in a month-to-month lease. I'…" at bounding box center [536, 390] width 390 height 48
paste textarea "I’m so sorry you’ve been dealing with pests, especially so soon after moving in…"
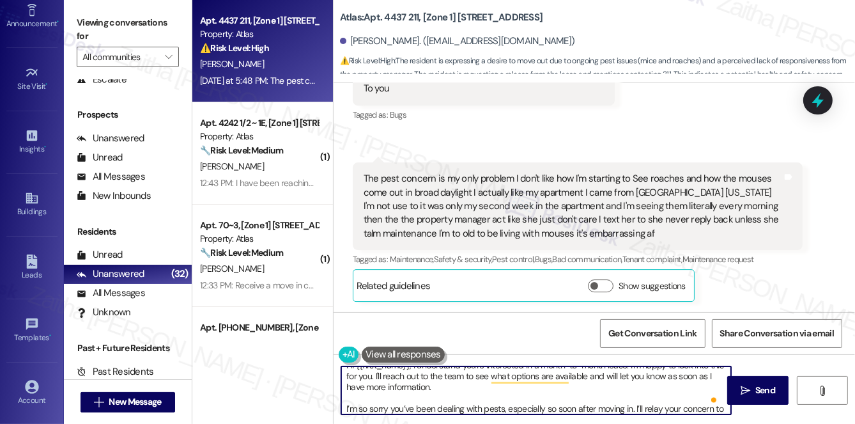
scroll to position [32, 0]
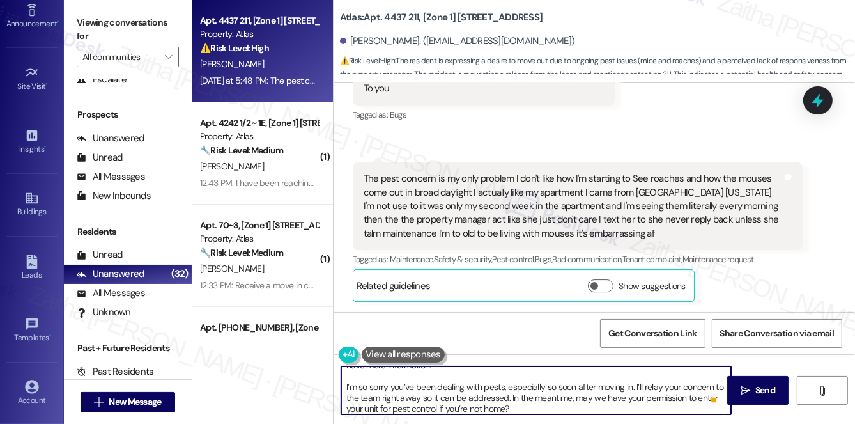
drag, startPoint x: 631, startPoint y: 384, endPoint x: 504, endPoint y: 387, distance: 127.2
click at [504, 387] on textarea "Hi {{first_name}}, I understand you're interested in a month-to-month lease. I'…" at bounding box center [536, 390] width 390 height 48
click at [660, 385] on textarea "Hi {{first_name}}, I understand you're interested in a month-to-month lease. I'…" at bounding box center [536, 390] width 390 height 48
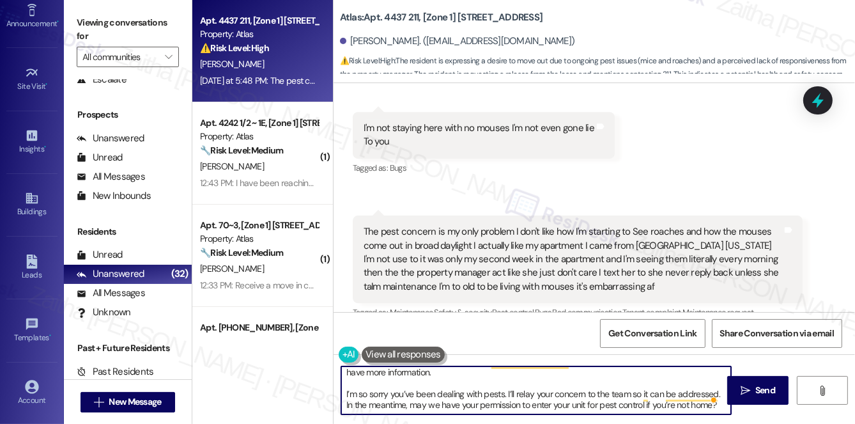
scroll to position [4081, 0]
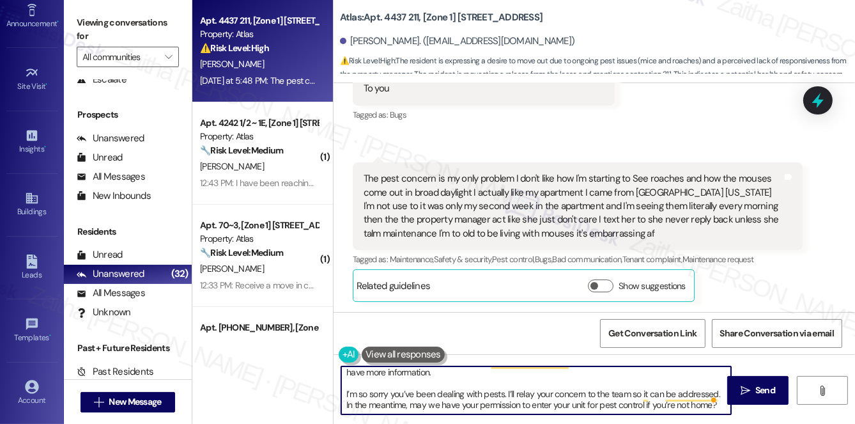
click at [506, 394] on textarea "Hi {{first_name}}, I understand you're interested in a month-to-month lease. I'…" at bounding box center [536, 390] width 390 height 48
drag, startPoint x: 346, startPoint y: 394, endPoint x: 727, endPoint y: 398, distance: 381.6
click at [721, 414] on div "Hi {{first_name}}, I understand you're interested in a month-to-month lease. I'…" at bounding box center [595, 402] width 522 height 96
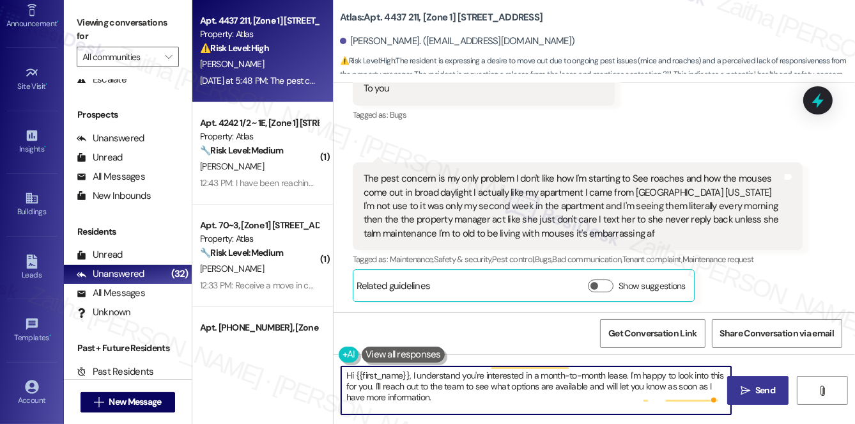
scroll to position [13, 0]
paste textarea "I’m so sorry you’ve been dealing with pests, especially so soon after moving in…"
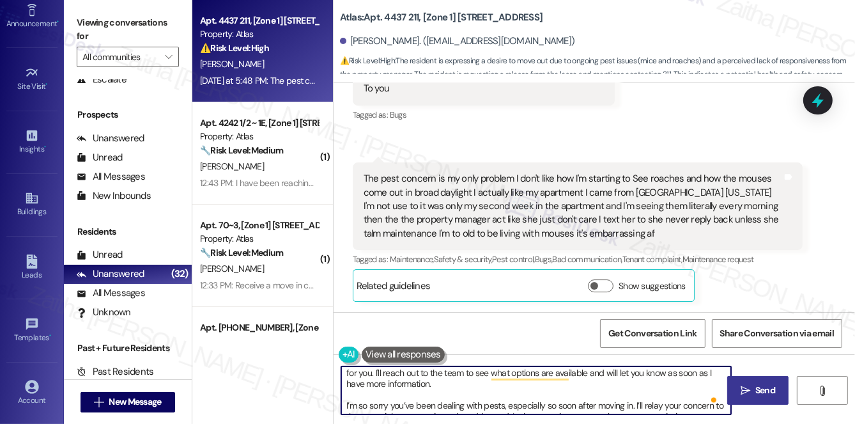
scroll to position [32, 0]
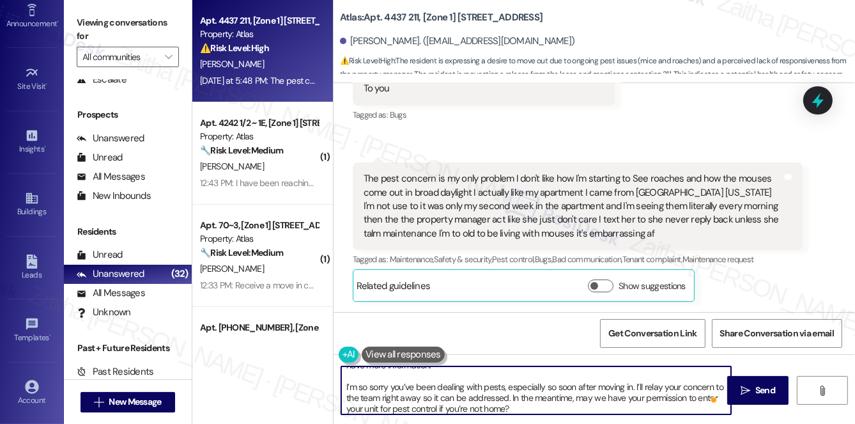
click at [653, 387] on textarea "Hi {{first_name}}, I understand you're interested in a month-to-month lease. I'…" at bounding box center [536, 390] width 390 height 48
click at [453, 401] on textarea "Hi {{first_name}}, I understand you're interested in a month-to-month lease. I'…" at bounding box center [536, 390] width 390 height 48
click at [453, 399] on textarea "Hi {{first_name}}, I understand you're interested in a month-to-month lease. I'…" at bounding box center [536, 390] width 390 height 48
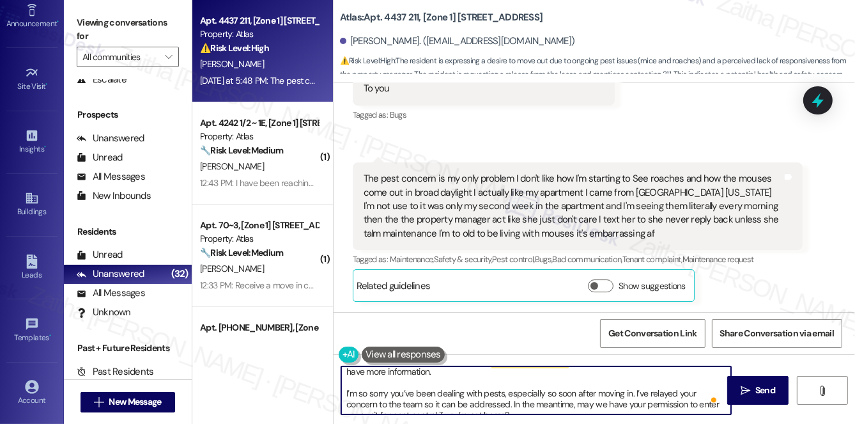
scroll to position [0, 0]
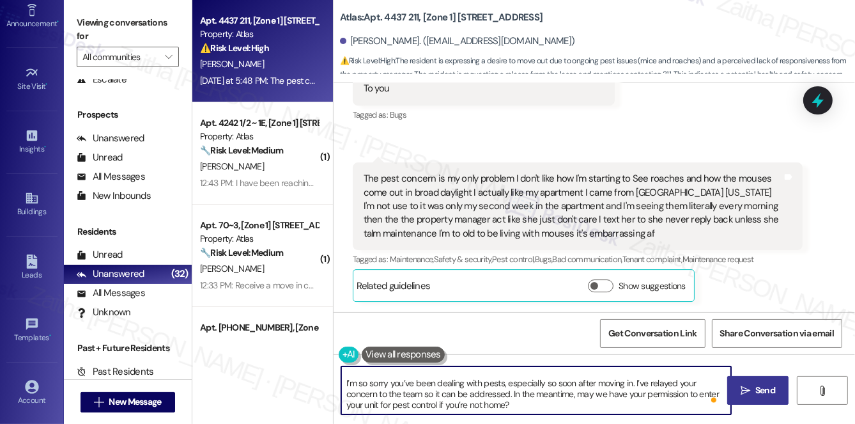
type textarea "Hi {{first_name}}, I understand you're interested in a month-to-month lease. I'…"
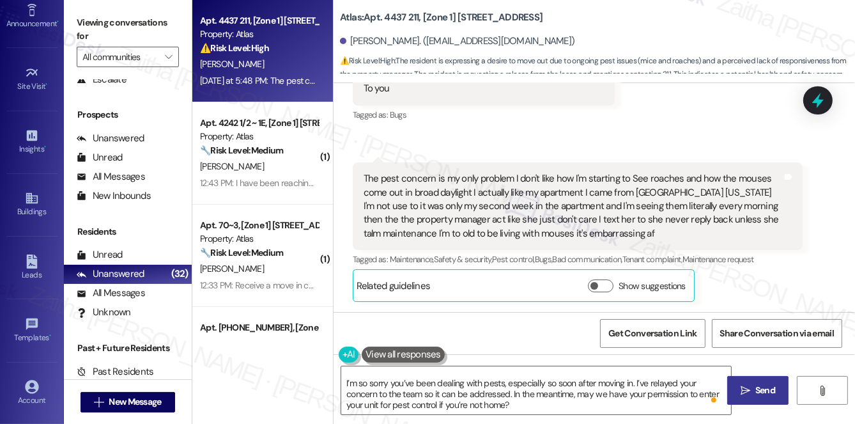
click at [743, 386] on icon "" at bounding box center [746, 390] width 10 height 10
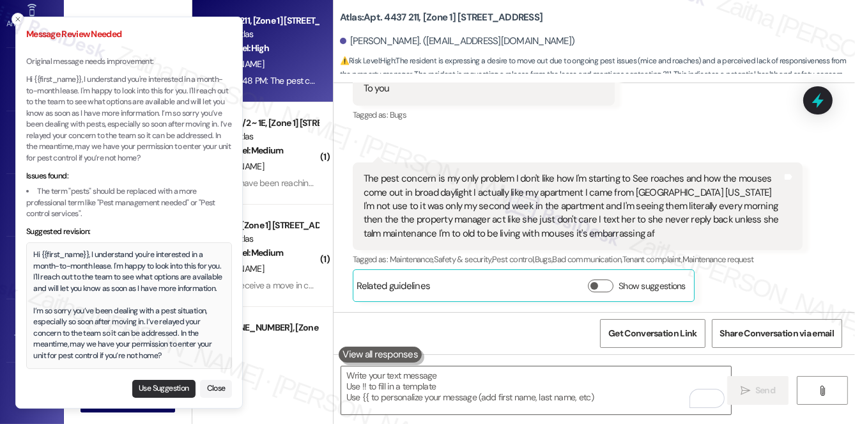
click at [162, 386] on button "Use Suggestion" at bounding box center [163, 389] width 63 height 18
type textarea "Hi {{first_name}}, I understand you're interested in a month-to-month lease. I'…"
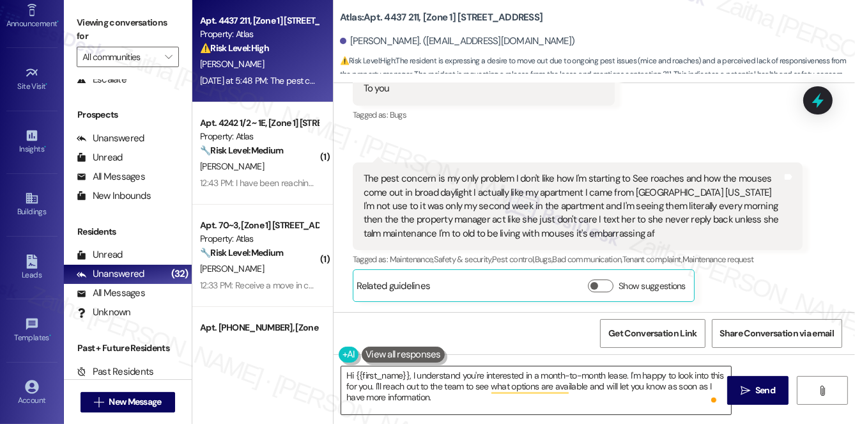
scroll to position [36, 0]
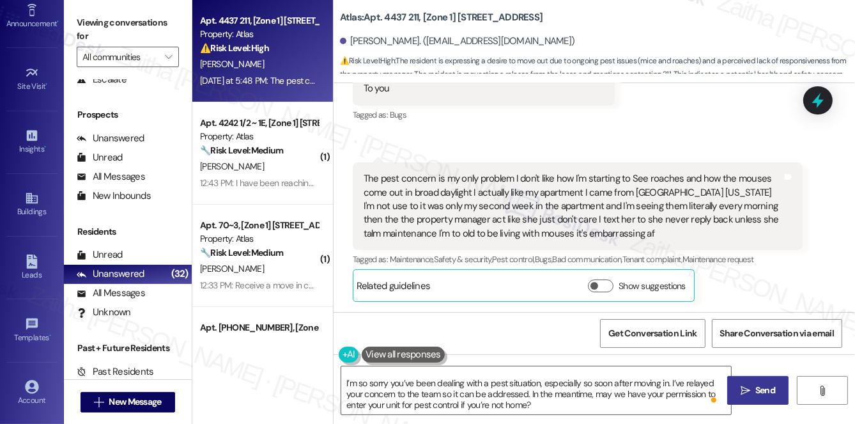
click at [743, 390] on icon "" at bounding box center [746, 390] width 10 height 10
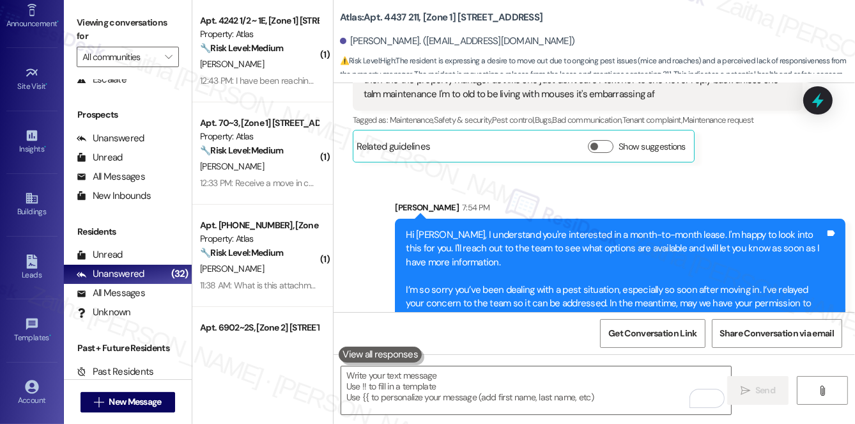
scroll to position [4252, 0]
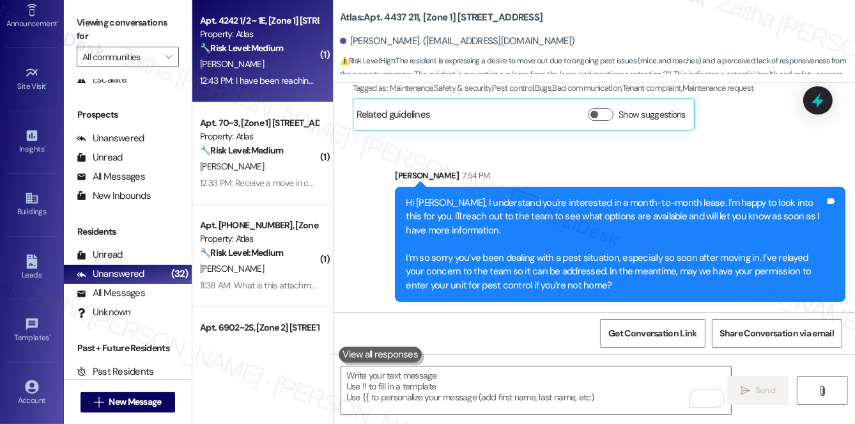
click at [261, 65] on div "[PERSON_NAME]" at bounding box center [259, 64] width 121 height 16
type textarea "Fetching suggested responses. Please feel free to read through the conversation…"
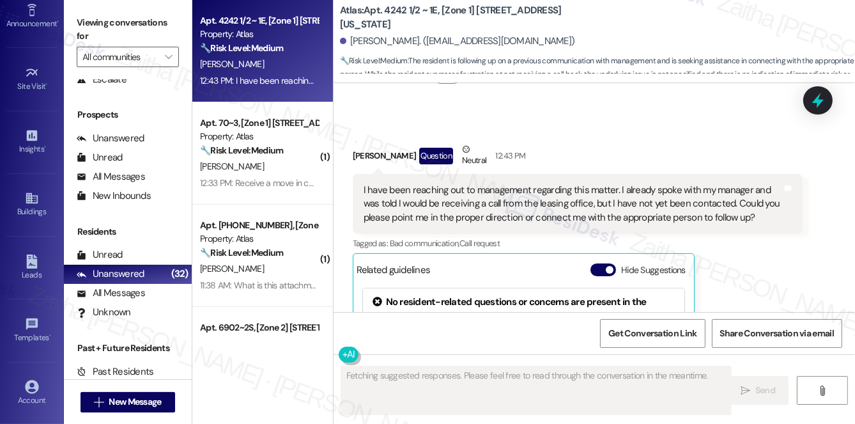
click at [601, 263] on button "Hide Suggestions" at bounding box center [604, 269] width 26 height 13
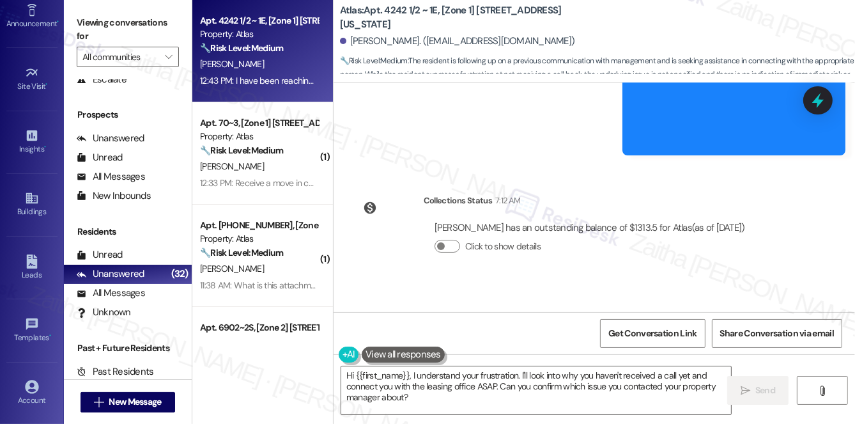
drag, startPoint x: 361, startPoint y: 204, endPoint x: 762, endPoint y: 235, distance: 402.0
click at [762, 352] on div "I have been reaching out to management regarding this matter. I already spoke w…" at bounding box center [573, 372] width 422 height 41
copy div "I have been reaching out to management regarding this matter. I already spoke w…"
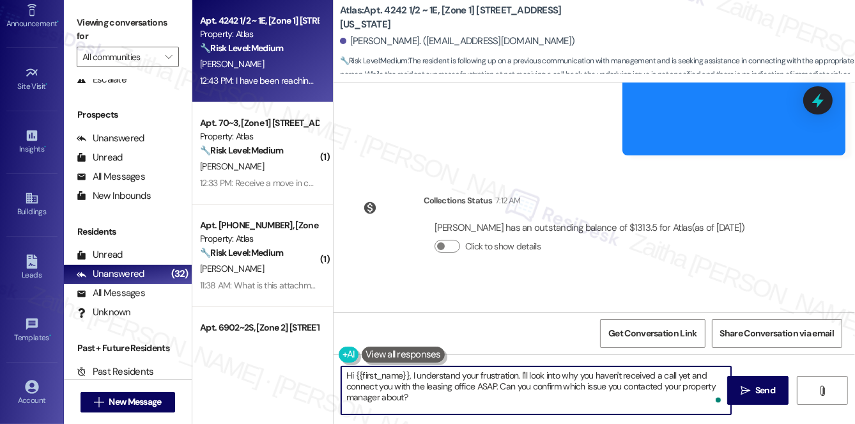
drag, startPoint x: 417, startPoint y: 376, endPoint x: 445, endPoint y: 398, distance: 35.5
click at [445, 398] on textarea "Hi {{first_name}}, I understand your frustration. I'll look into why you haven'…" at bounding box center [536, 390] width 390 height 48
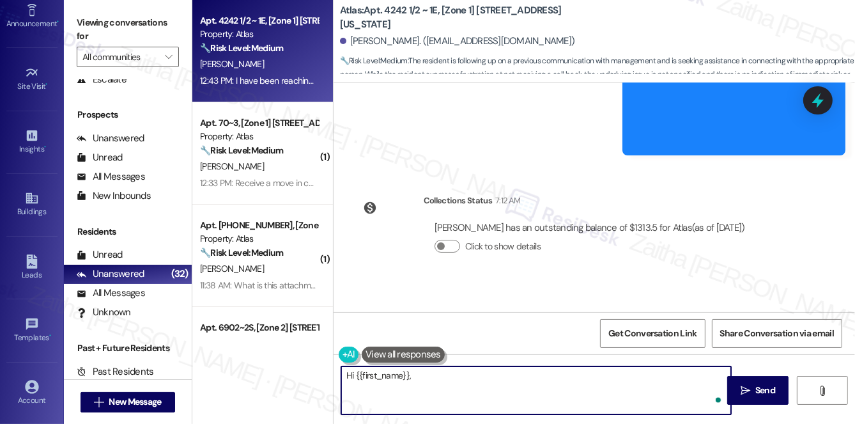
paste textarea "Thank you for letting me know. I’m sorry you haven’t been contacted yet. Could …"
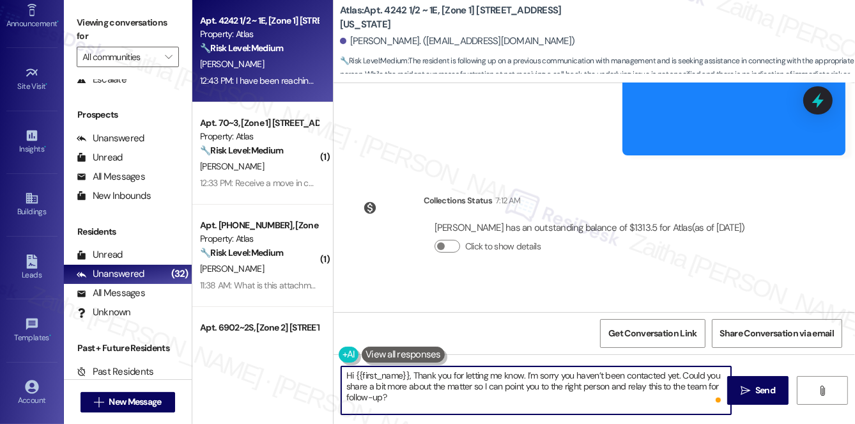
click at [415, 373] on textarea "Hi {{first_name}}, Thank you for letting me know. I’m sorry you haven’t been co…" at bounding box center [536, 390] width 390 height 48
click at [470, 398] on textarea "Hi {{first_name}}, thank you for letting me know. I’m sorry you haven’t been co…" at bounding box center [536, 390] width 390 height 48
type textarea "Hi {{first_name}}, thank you for letting me know. I’m sorry you haven’t been co…"
click at [772, 391] on span "Send" at bounding box center [765, 389] width 20 height 13
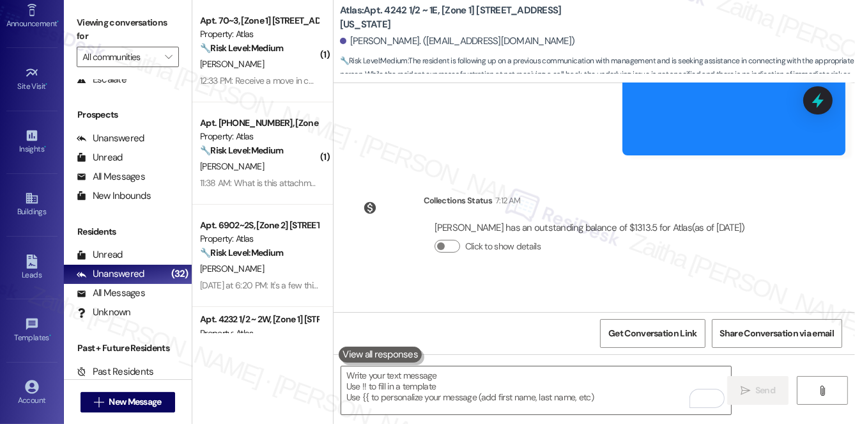
scroll to position [9452, 0]
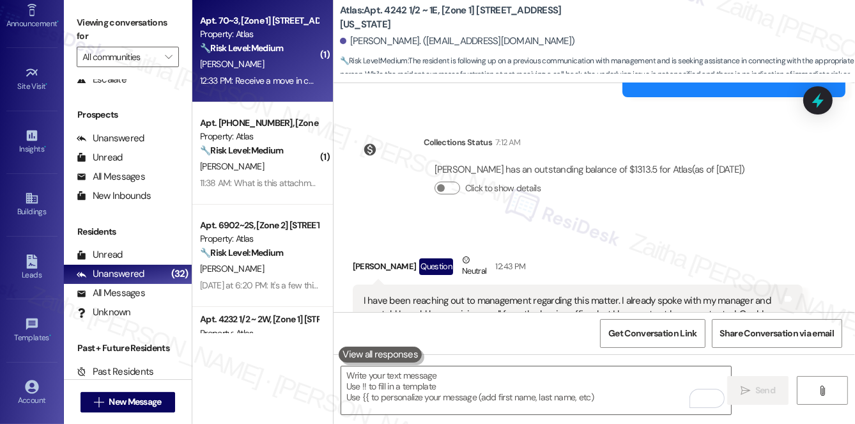
click at [238, 50] on strong "🔧 Risk Level: Medium" at bounding box center [241, 48] width 83 height 12
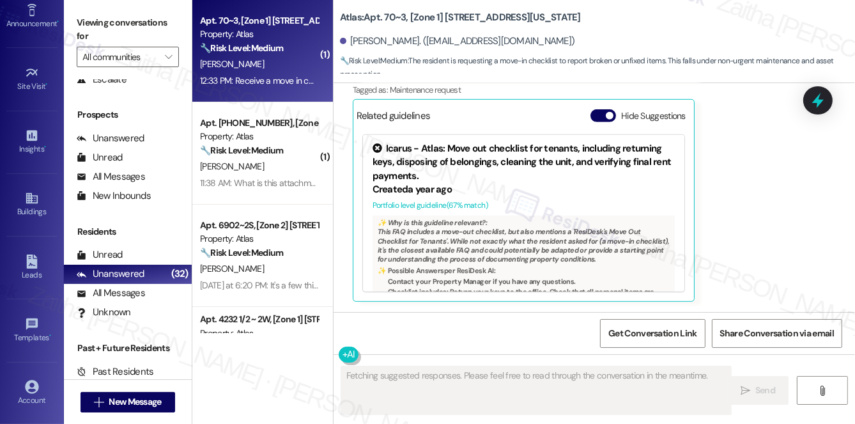
scroll to position [740, 0]
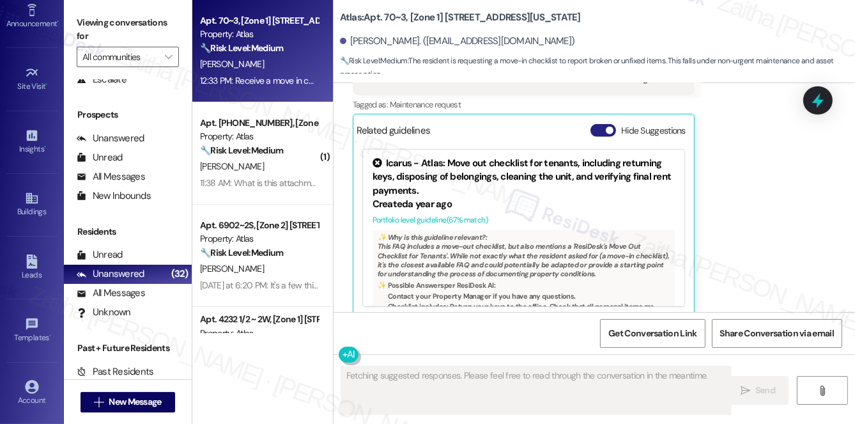
click at [601, 124] on button "Hide Suggestions" at bounding box center [604, 130] width 26 height 13
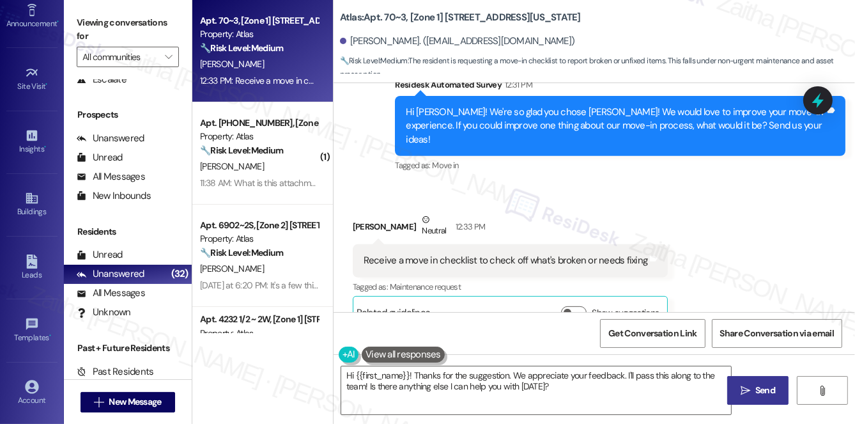
scroll to position [571, 0]
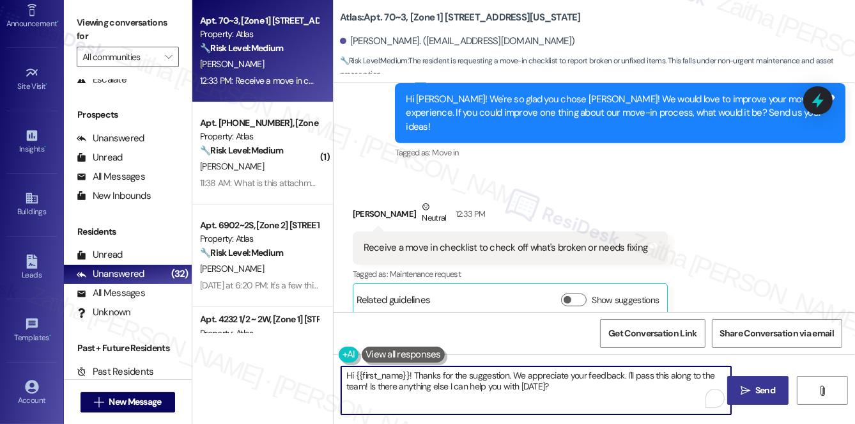
drag, startPoint x: 372, startPoint y: 387, endPoint x: 580, endPoint y: 391, distance: 208.4
click at [580, 392] on textarea "Hi {{first_name}}! Thanks for the suggestion. We appreciate your feedback. I'll…" at bounding box center [536, 390] width 390 height 48
paste textarea "Please don't hesitate to reach out with any questions or concerns you may have.…"
drag, startPoint x: 669, startPoint y: 385, endPoint x: 683, endPoint y: 407, distance: 25.9
click at [683, 407] on textarea "Hi {{first_name}}! Thanks for the suggestion. We appreciate your feedback. I'll…" at bounding box center [536, 390] width 390 height 48
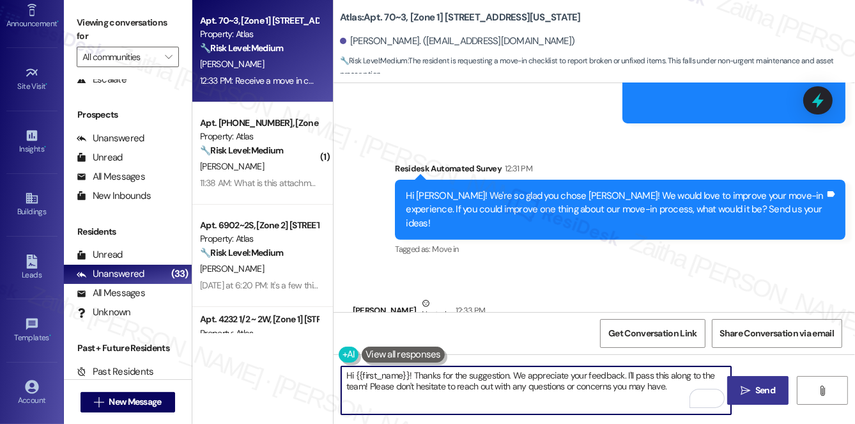
scroll to position [454, 0]
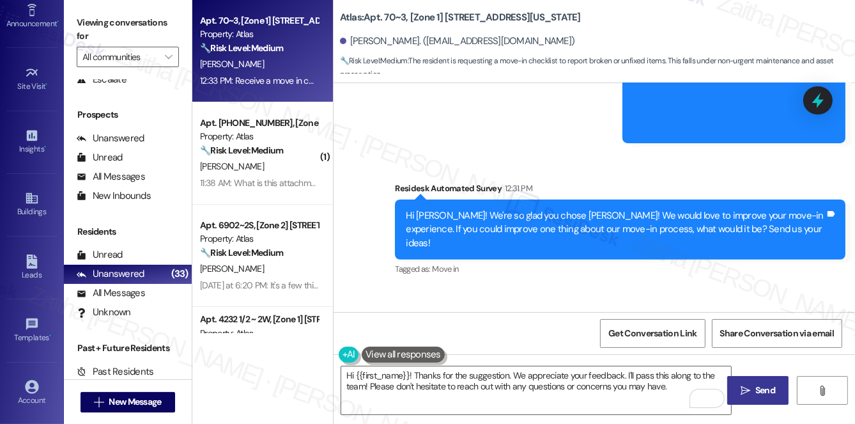
drag, startPoint x: 665, startPoint y: 245, endPoint x: 701, endPoint y: 176, distance: 77.8
click at [701, 176] on div "Survey, sent via SMS Residesk Automated Survey 12:31 PM Hi Cassidy! We're so gl…" at bounding box center [620, 230] width 470 height 116
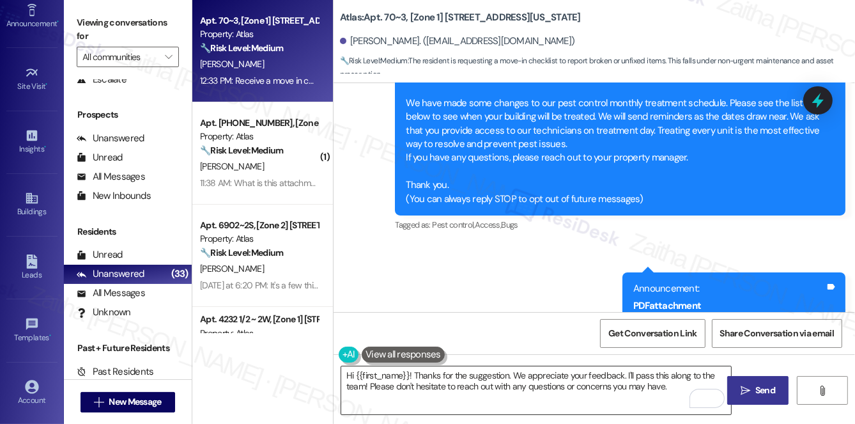
scroll to position [174, 0]
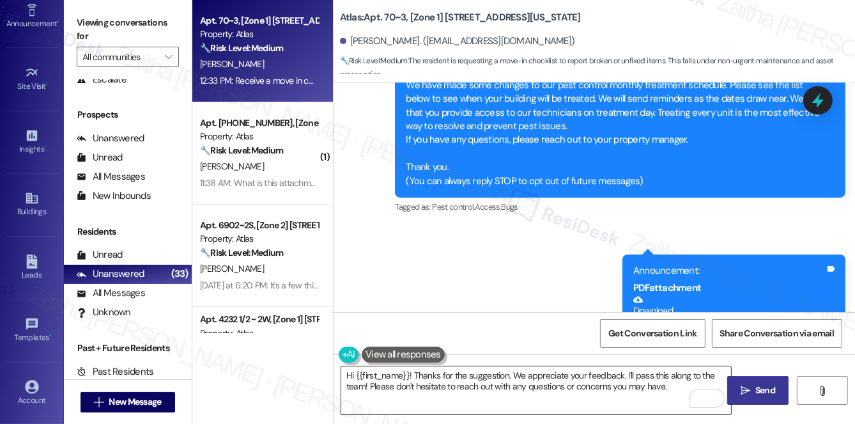
click at [687, 390] on textarea "Hi {{first_name}}! Thanks for the suggestion. We appreciate your feedback. I'll…" at bounding box center [536, 390] width 390 height 48
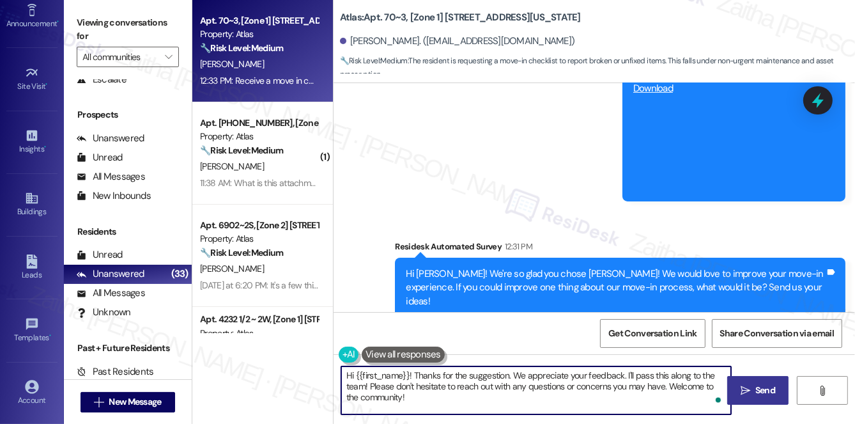
scroll to position [571, 0]
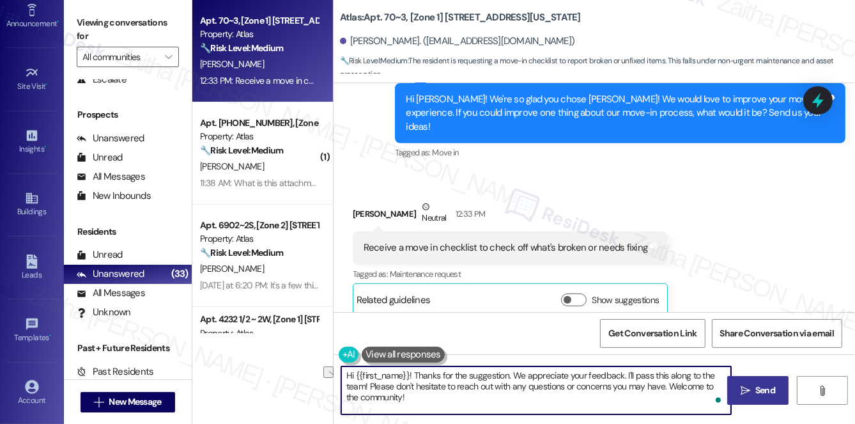
drag, startPoint x: 413, startPoint y: 375, endPoint x: 346, endPoint y: 374, distance: 67.1
click at [346, 374] on textarea "Hi {{first_name}}! Thanks for the suggestion. We appreciate your feedback. I'll…" at bounding box center [536, 390] width 390 height 48
click at [363, 201] on div "Cassidy Morgan Neutral 12:33 PM" at bounding box center [511, 215] width 316 height 31
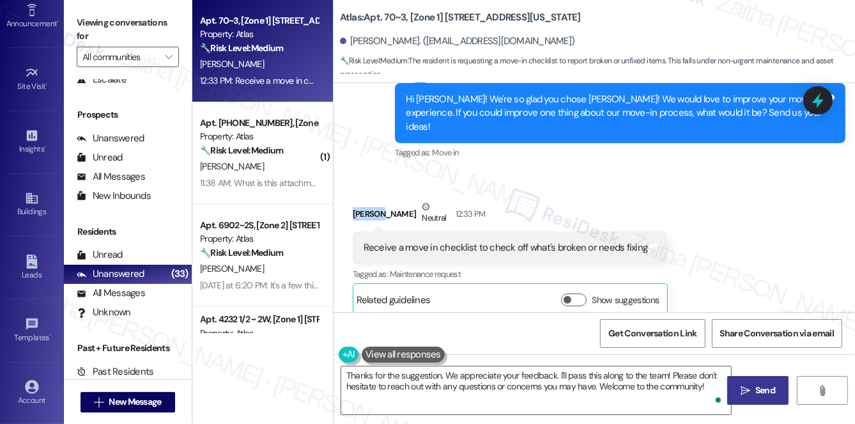
click at [363, 201] on div "Cassidy Morgan Neutral 12:33 PM" at bounding box center [511, 215] width 316 height 31
copy div "Cassidy"
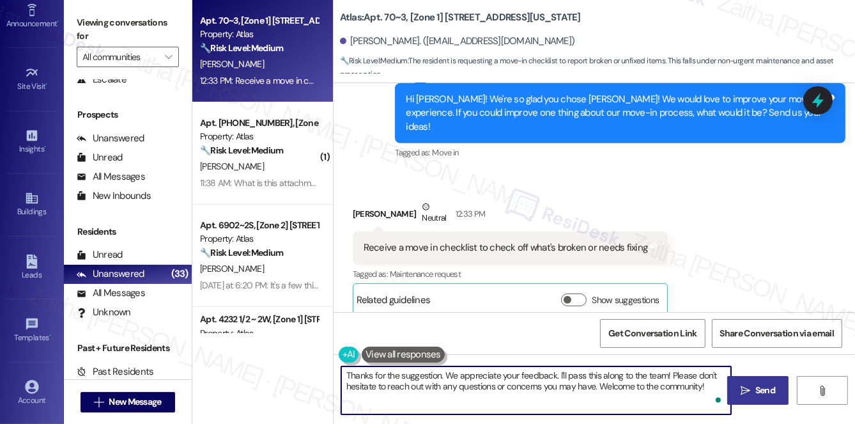
click at [440, 375] on textarea "Thanks for the suggestion. We appreciate your feedback. I'll pass this along to…" at bounding box center [536, 390] width 390 height 48
paste textarea "Cassidy"
type textarea "Thanks for the suggestion, Cassidy. We appreciate your feedback. I'll pass this…"
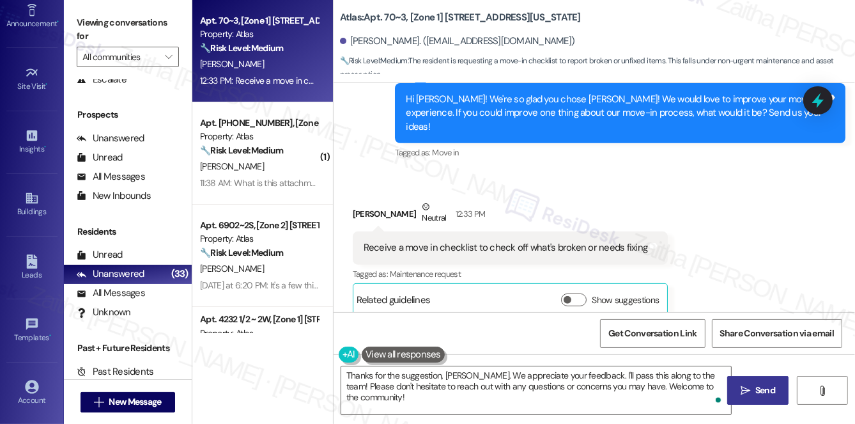
drag, startPoint x: 762, startPoint y: 386, endPoint x: 748, endPoint y: 376, distance: 17.0
click at [762, 386] on span "Send" at bounding box center [765, 389] width 20 height 13
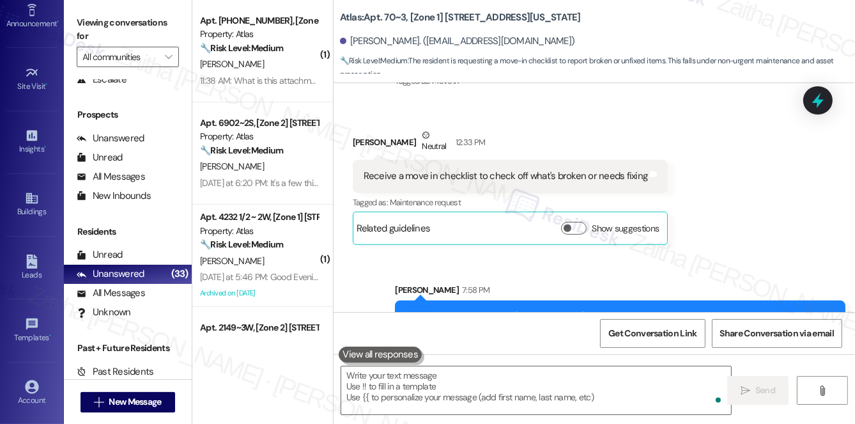
scroll to position [615, 0]
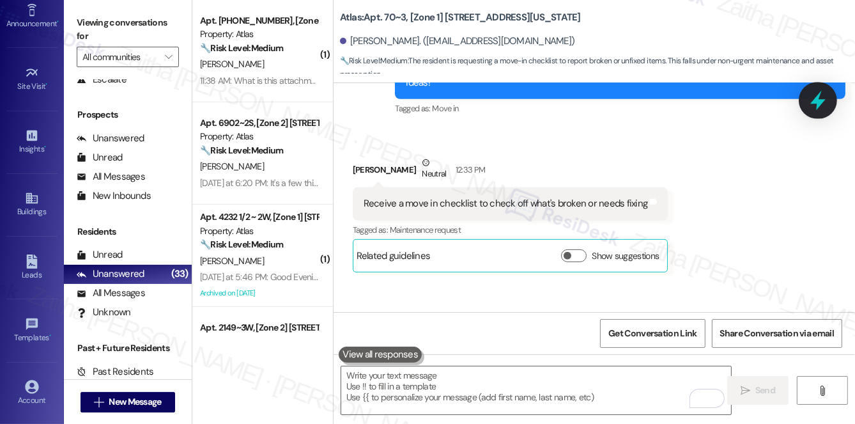
click at [819, 105] on icon at bounding box center [817, 101] width 15 height 20
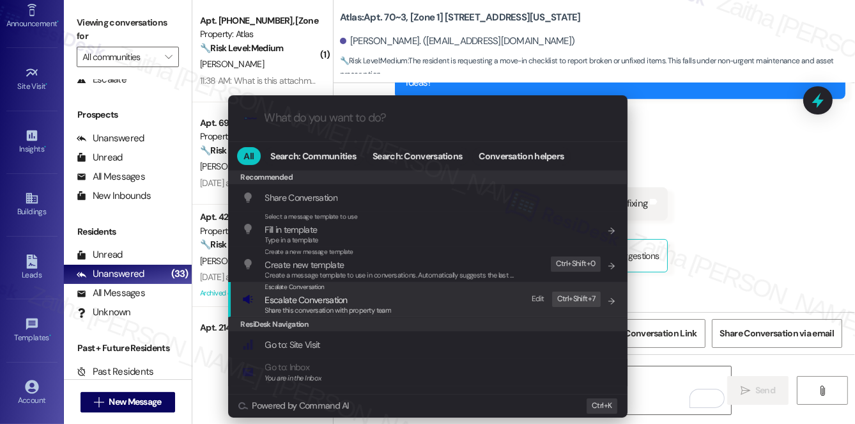
click at [314, 300] on span "Escalate Conversation" at bounding box center [306, 300] width 82 height 12
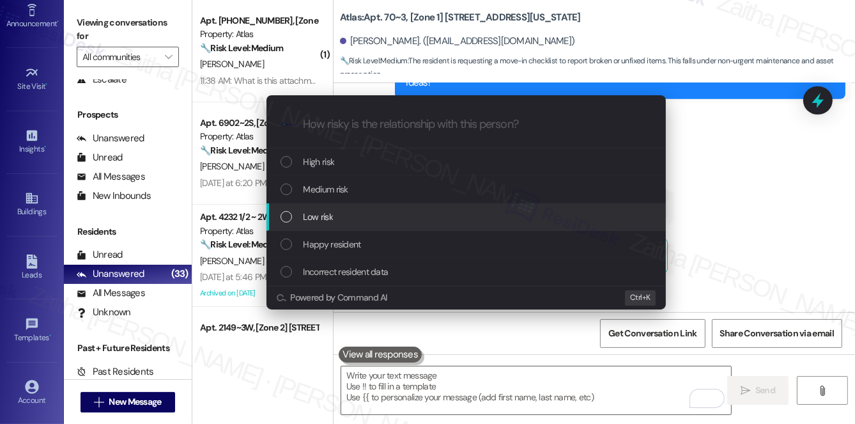
click at [337, 221] on div "Low risk" at bounding box center [468, 217] width 374 height 14
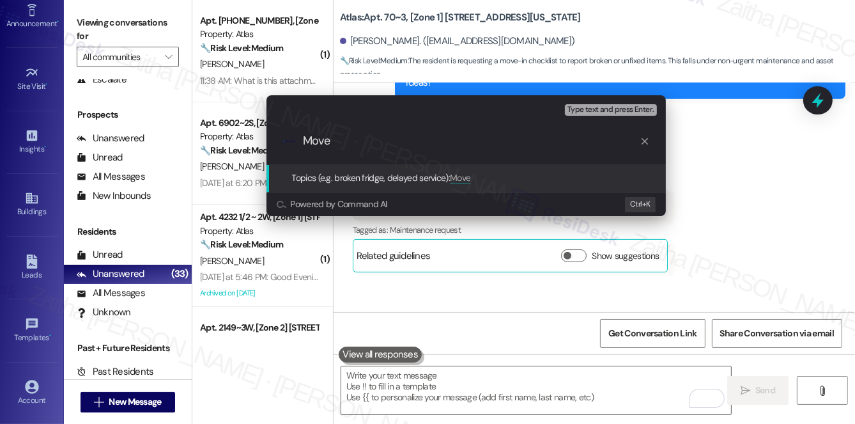
type input "Move"
click at [732, 157] on div "Escalate Conversation Low risk Topics (e.g. broken fridge, delayed service) Any…" at bounding box center [427, 212] width 855 height 424
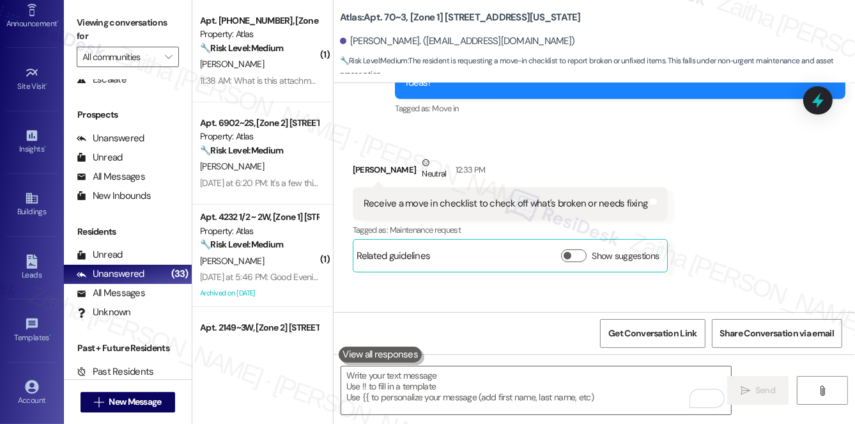
click at [805, 104] on div at bounding box center [817, 100] width 29 height 28
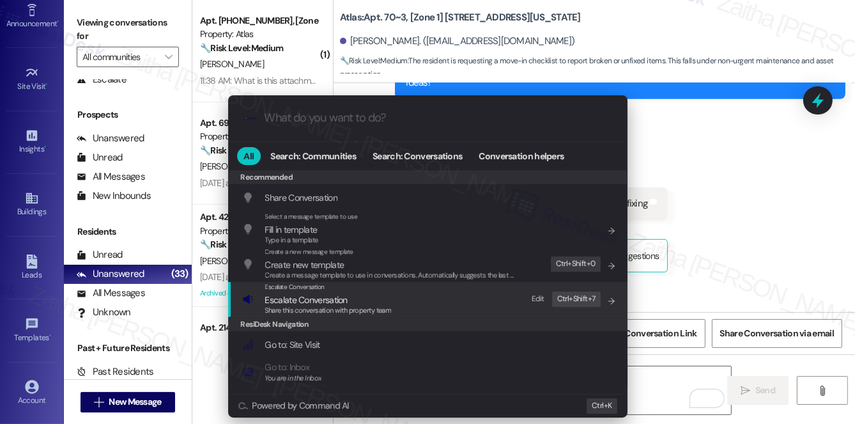
click at [327, 302] on span "Escalate Conversation" at bounding box center [306, 300] width 82 height 12
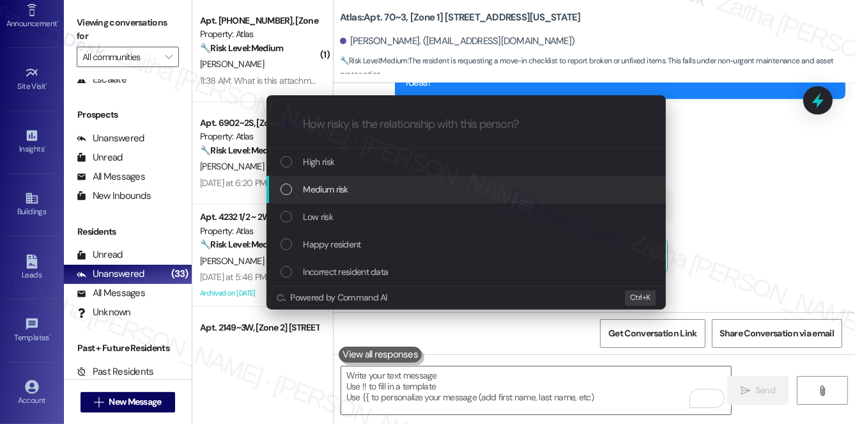
drag, startPoint x: 330, startPoint y: 194, endPoint x: 419, endPoint y: 220, distance: 92.6
click at [330, 193] on span "Medium risk" at bounding box center [326, 189] width 45 height 14
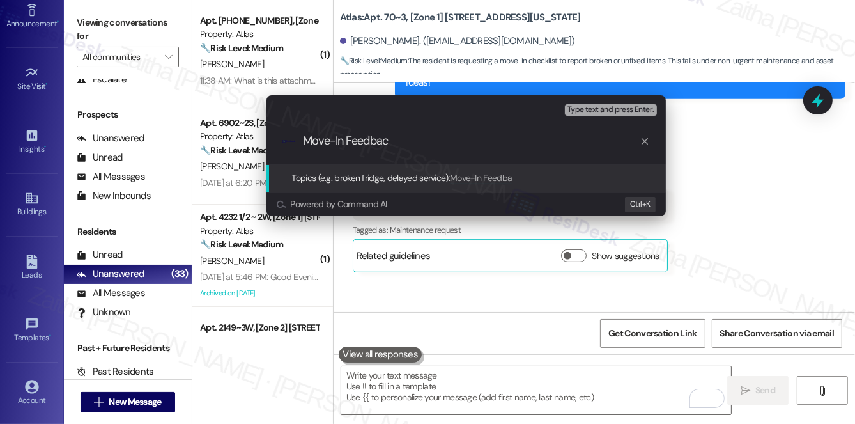
type input "Move-In Feedback"
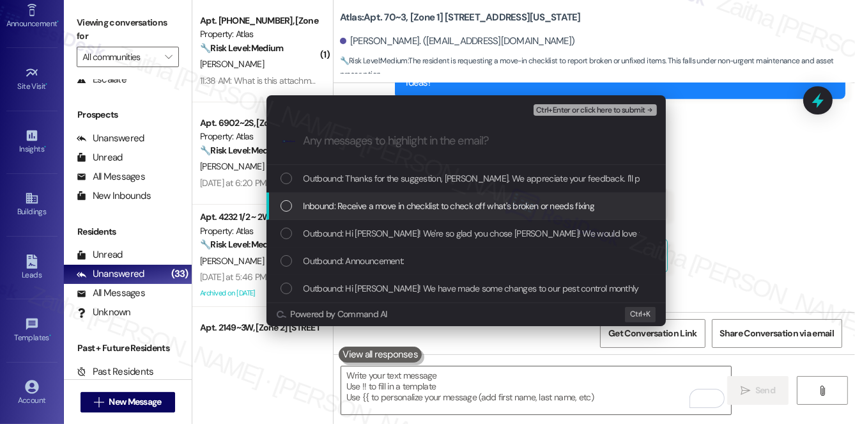
click at [404, 206] on span "Inbound: Receive a move in checklist to check off what's broken or needs fixing" at bounding box center [449, 206] width 291 height 14
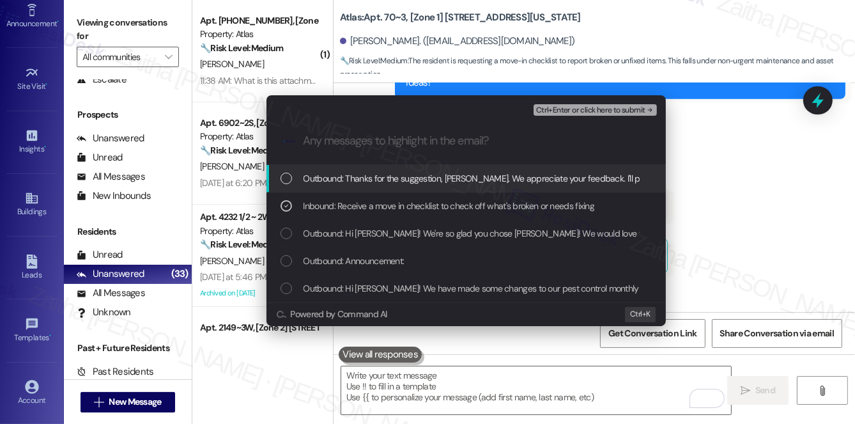
click at [566, 112] on span "Ctrl+Enter or click here to submit" at bounding box center [590, 110] width 109 height 9
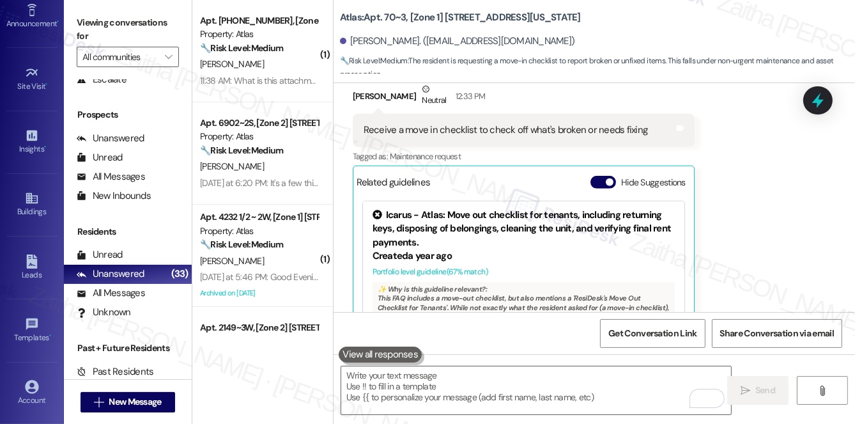
scroll to position [740, 0]
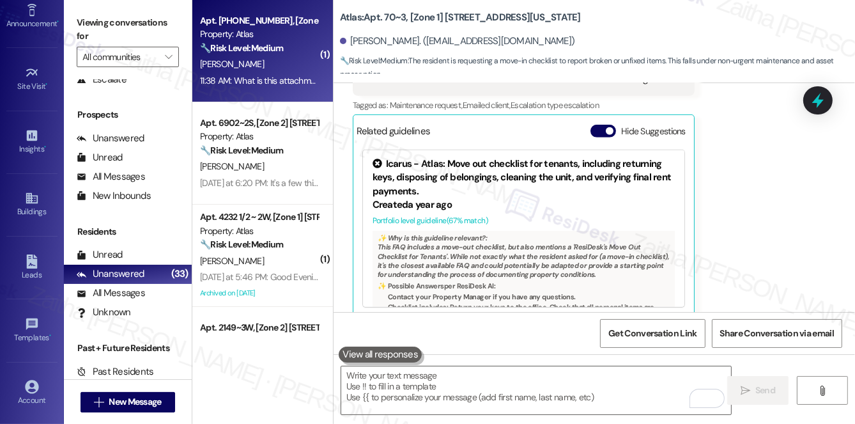
click at [306, 72] on div "[PERSON_NAME]" at bounding box center [259, 64] width 121 height 16
type textarea "Fetching suggested responses. Please feel free to read through the conversation…"
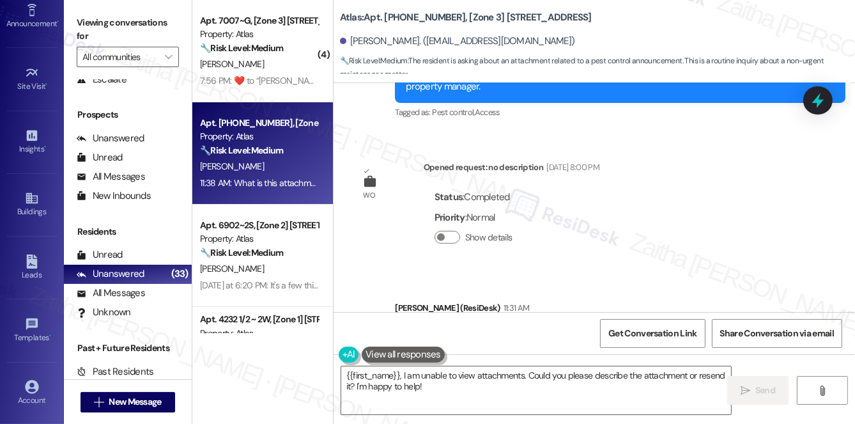
scroll to position [5173, 0]
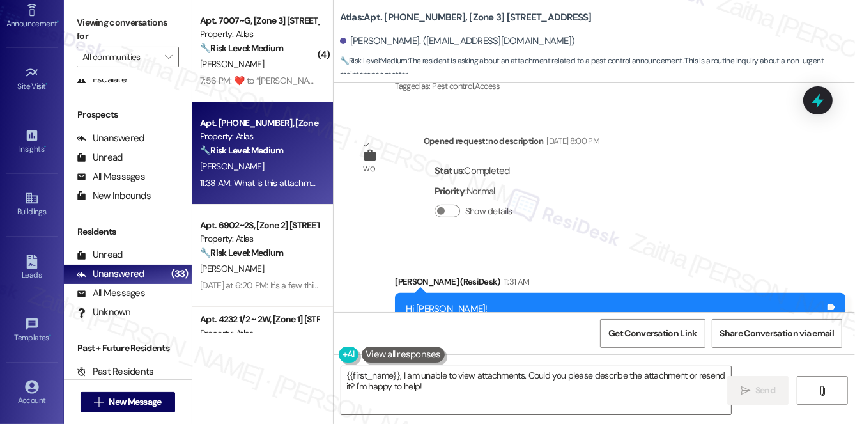
drag, startPoint x: 780, startPoint y: 155, endPoint x: 568, endPoint y: 169, distance: 213.3
click at [568, 302] on div "Hi Peter! We have made some changes to our pest control monthly treatment sched…" at bounding box center [615, 363] width 419 height 123
copy div "list below to see when your building will be treated."
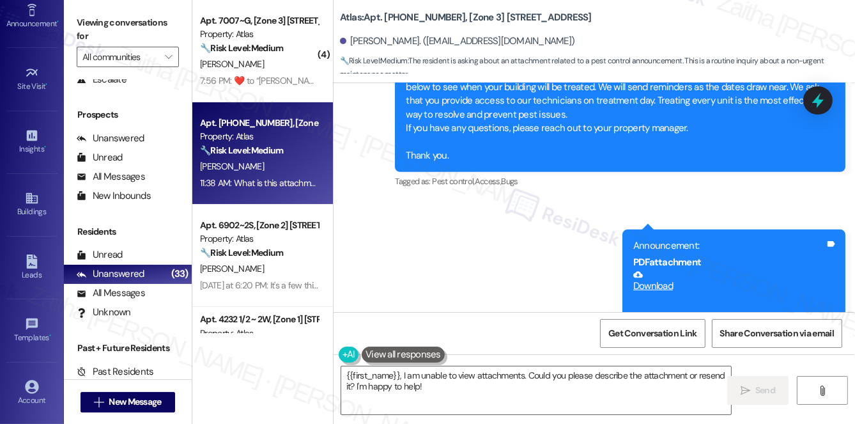
scroll to position [5463, 0]
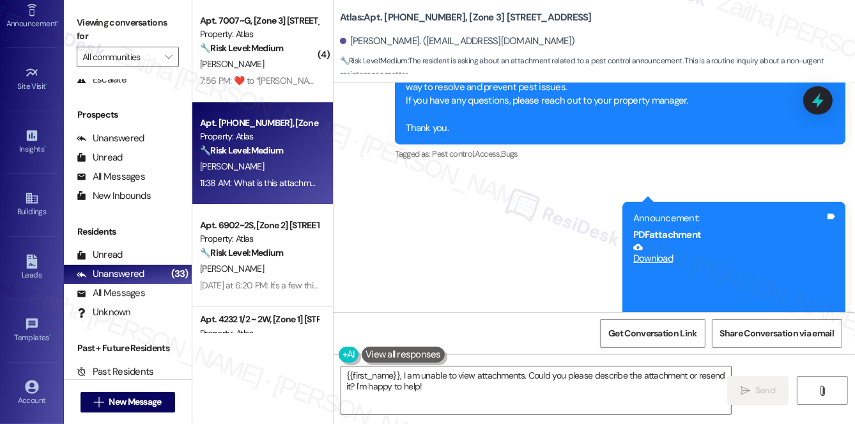
drag, startPoint x: 356, startPoint y: 267, endPoint x: 499, endPoint y: 273, distance: 143.3
copy div "What is this attachment? Tags and notes"
click at [345, 377] on textarea "{{first_name}}, I am unable to view attachments. Could you please describe the …" at bounding box center [536, 390] width 390 height 48
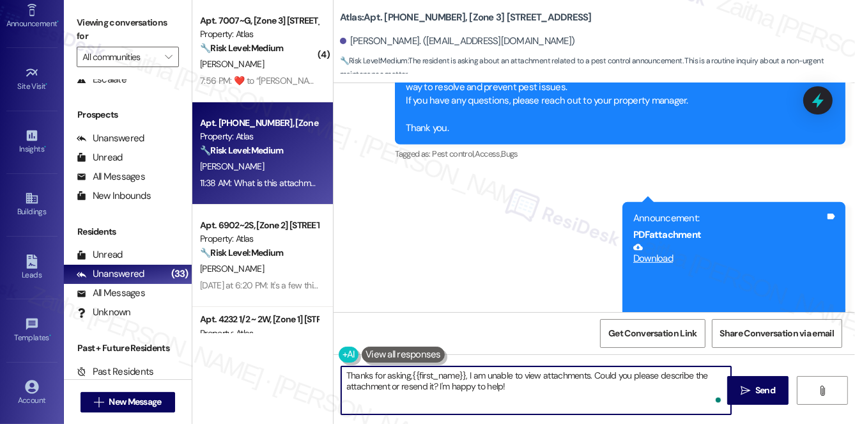
type textarea "Thanks for asking, {{first_name}}, I am unable to view attachments. Could you p…"
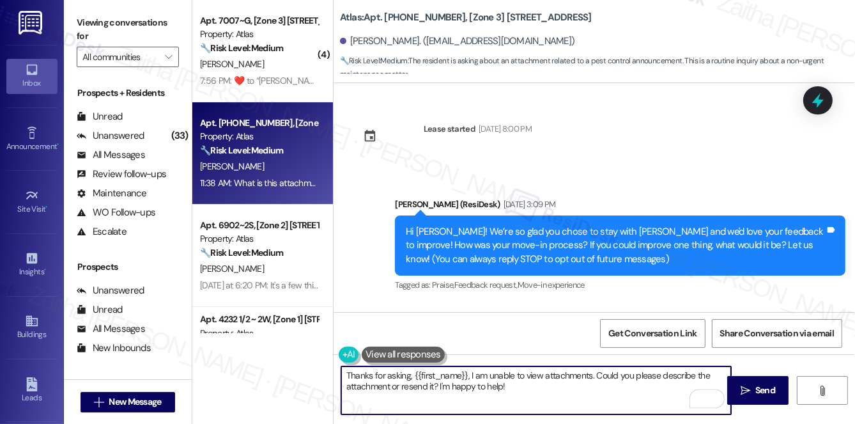
scroll to position [5463, 0]
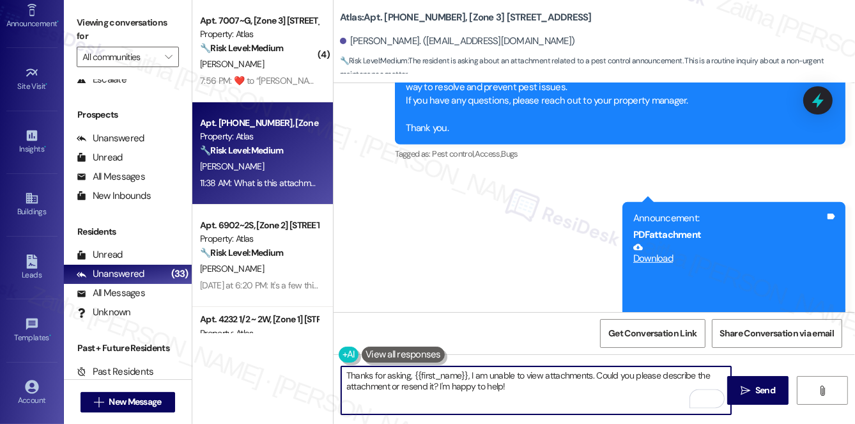
drag, startPoint x: 463, startPoint y: 377, endPoint x: 501, endPoint y: 383, distance: 38.9
click at [501, 383] on textarea "Thanks for asking, {{first_name}}, I am unable to view attachments. Could you p…" at bounding box center [536, 390] width 390 height 48
click at [474, 377] on textarea "Thanks for asking, {{first_name}}, I am unable to view attachments. Could you p…" at bounding box center [536, 390] width 390 height 48
drag, startPoint x: 467, startPoint y: 371, endPoint x: 535, endPoint y: 389, distance: 70.7
click at [535, 389] on textarea "Thanks for asking, {{first_name}}, I am unable to view attachments. Could you p…" at bounding box center [536, 390] width 390 height 48
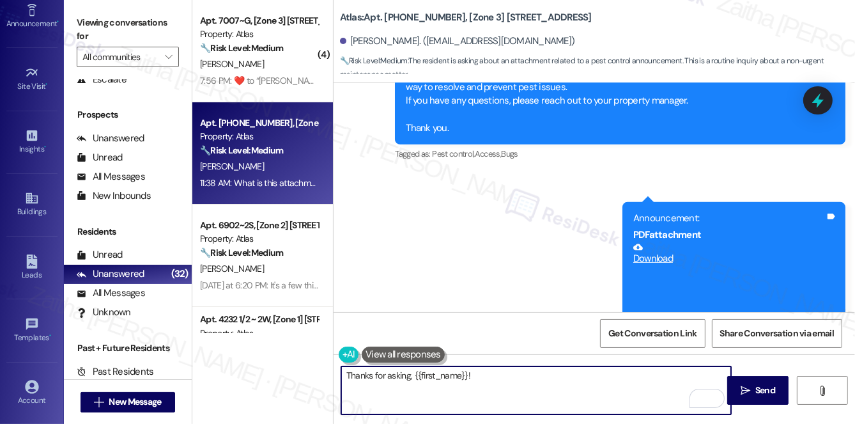
click at [410, 374] on textarea "Thanks for asking, {{first_name}}!" at bounding box center [536, 390] width 390 height 48
drag, startPoint x: 412, startPoint y: 375, endPoint x: 347, endPoint y: 368, distance: 65.6
click at [347, 368] on textarea "Thanks for asking, {{first_name}}!" at bounding box center [536, 390] width 390 height 48
click at [445, 381] on textarea "Hi {{first_name}}!" at bounding box center [536, 390] width 390 height 48
paste textarea "Thank you for checking — the attachment is the schedule showing when your build…"
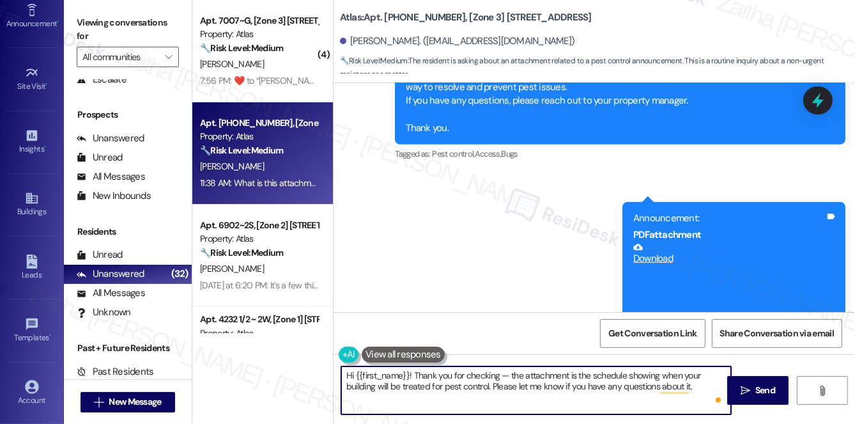
click at [411, 371] on textarea "Hi {{first_name}}! Thank you for checking — the attachment is the schedule show…" at bounding box center [536, 390] width 390 height 48
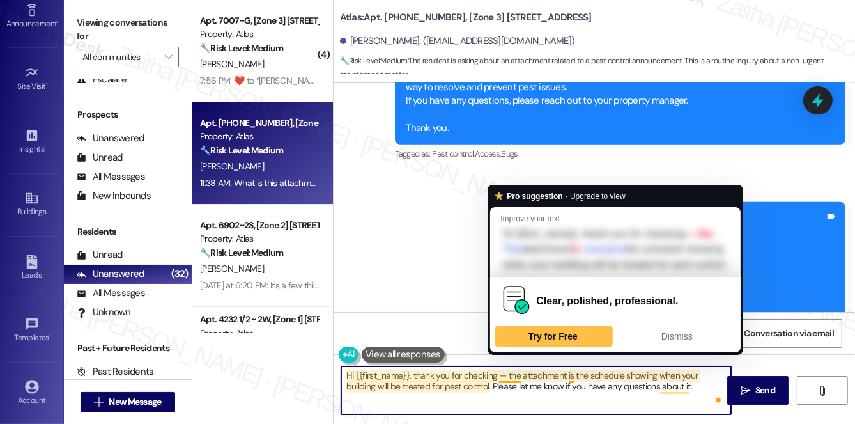
click at [503, 370] on textarea "Hi {{first_name}}, thank you for checking — the attachment is the schedule show…" at bounding box center [536, 390] width 390 height 48
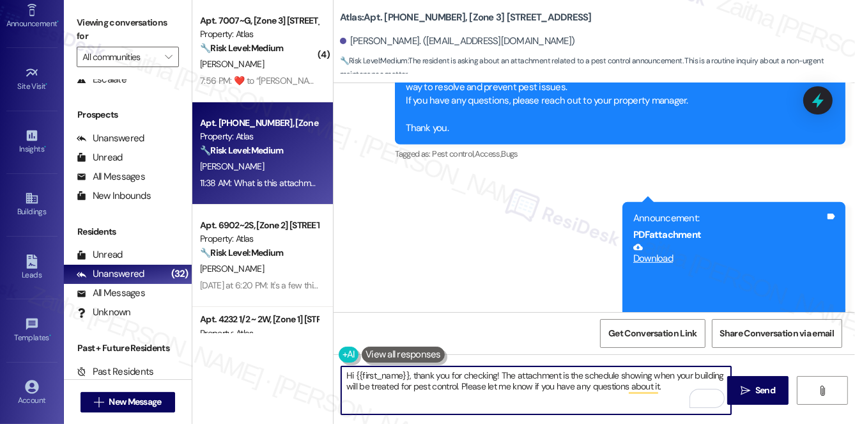
type textarea "Hi {{first_name}}, thank you for checking! The attachment is the schedule showi…"
click at [520, 140] on div "Announcement, sent via SMS Sarah (ResiDesk) 11:31 AM Hi Peter! We have made som…" at bounding box center [595, 168] width 522 height 424
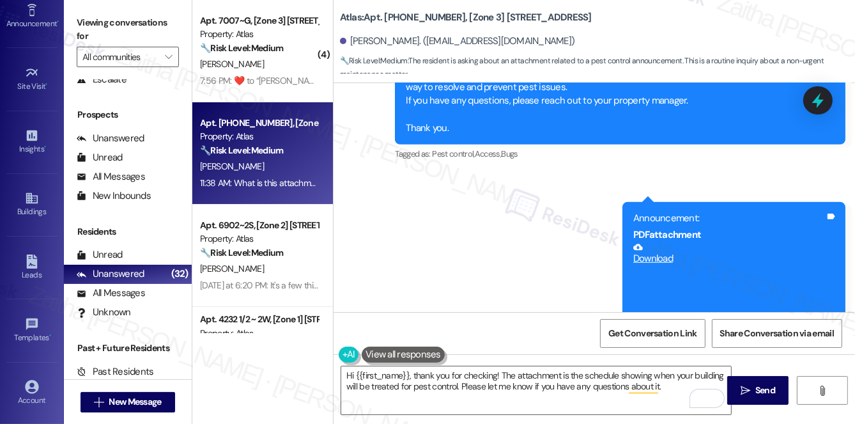
scroll to position [5464, 0]
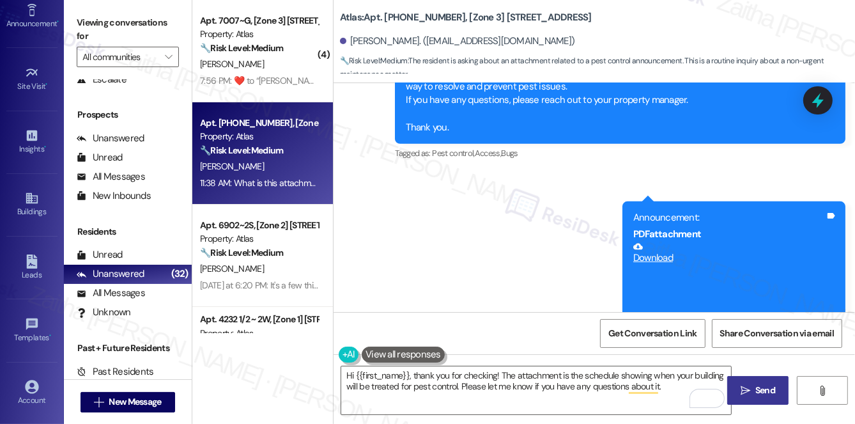
click at [769, 391] on span "Send" at bounding box center [765, 389] width 20 height 13
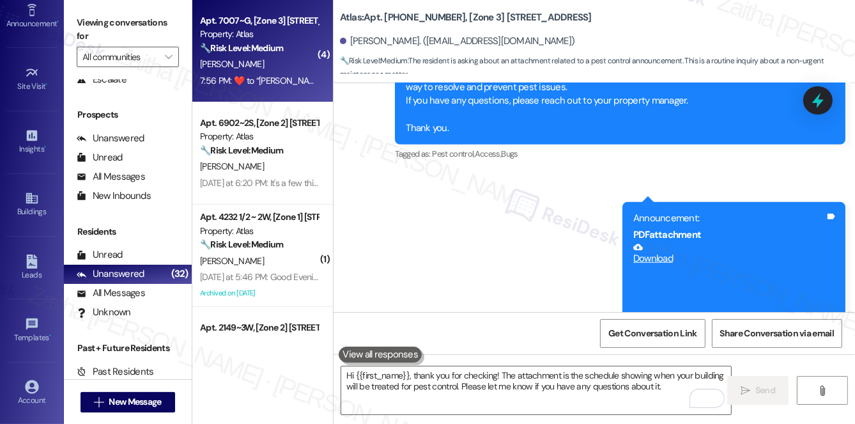
click at [302, 70] on div "[PERSON_NAME]" at bounding box center [259, 64] width 121 height 16
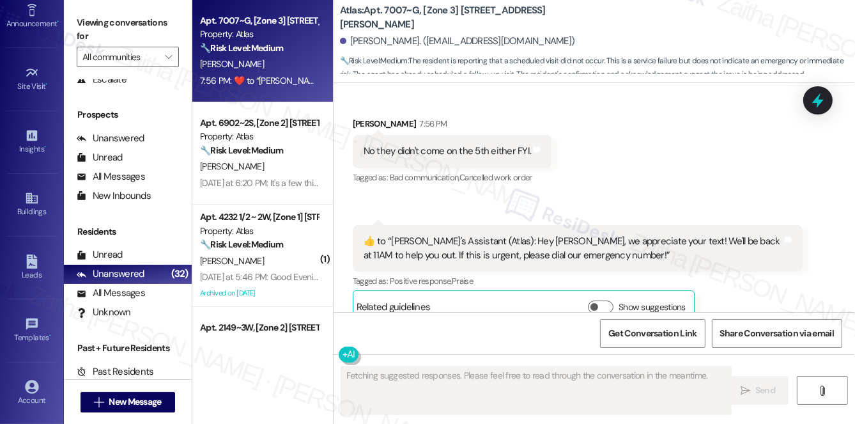
scroll to position [4233, 0]
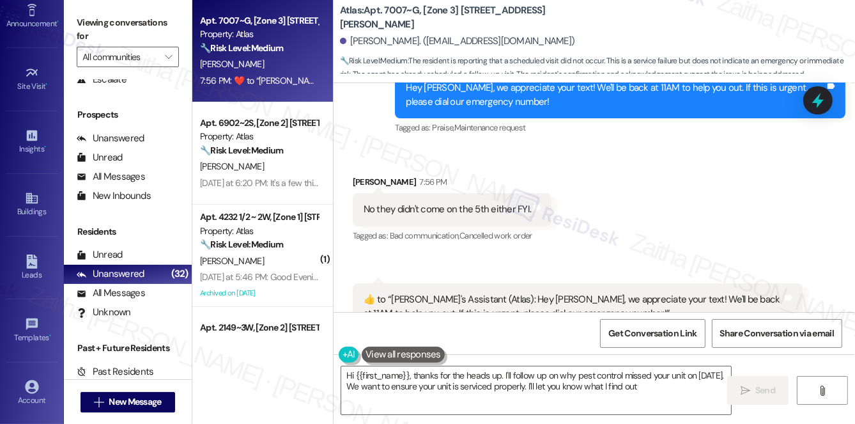
type textarea "Hi {{first_name}}, thanks for the heads up. I'll follow up on why pest control …"
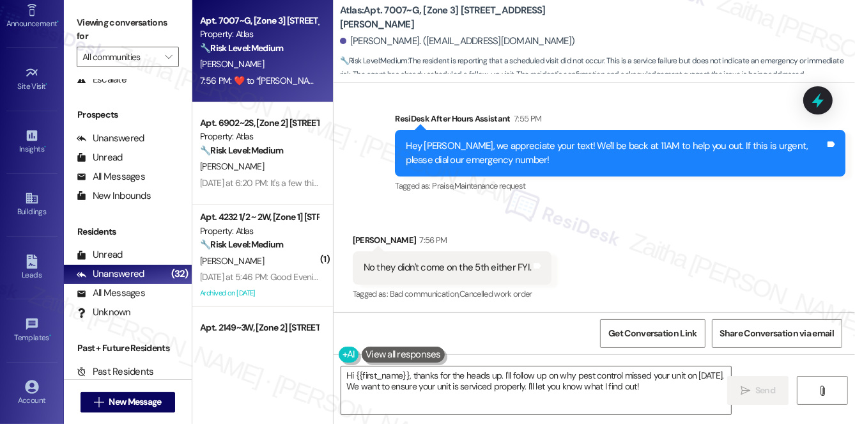
click at [631, 26] on div "Atlas: Apt. 7007~G, [Zone 3] 7001-7007 S Merrill Ave Lamar Burkhalter. (lamarbu…" at bounding box center [597, 38] width 515 height 70
drag, startPoint x: 362, startPoint y: 2, endPoint x: 815, endPoint y: 106, distance: 465.0
click at [816, 105] on icon at bounding box center [818, 100] width 17 height 17
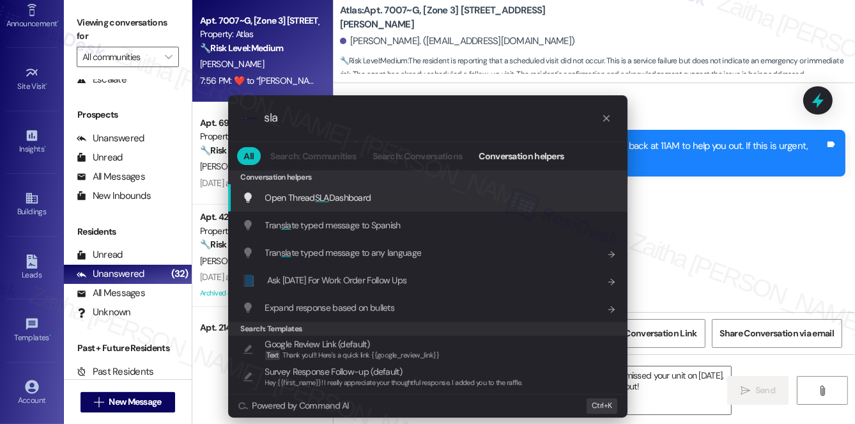
type input "sla"
click at [315, 192] on span "SLA" at bounding box center [322, 198] width 14 height 12
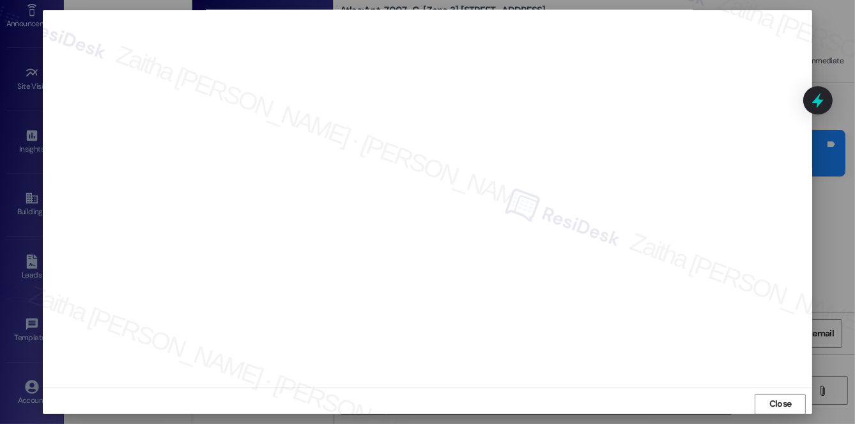
scroll to position [0, 0]
click at [777, 408] on span "Close" at bounding box center [781, 408] width 22 height 13
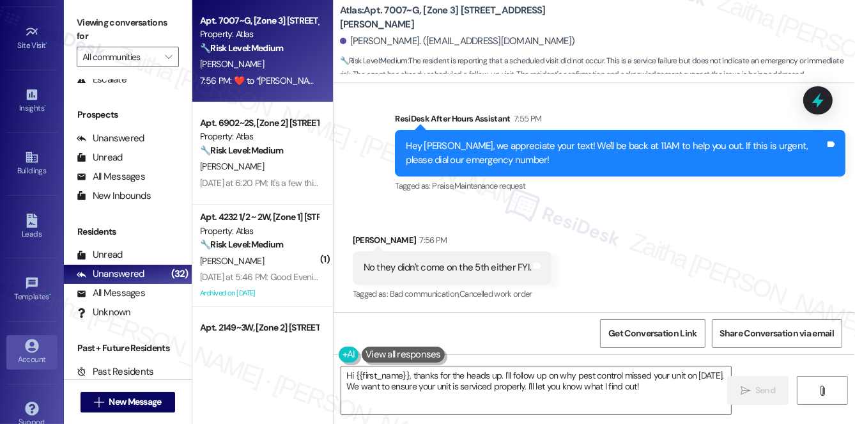
scroll to position [181, 0]
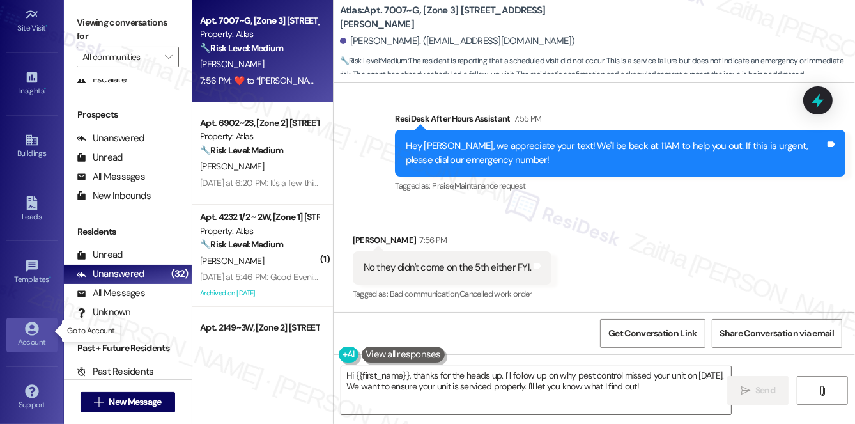
click at [30, 328] on icon at bounding box center [32, 328] width 14 height 14
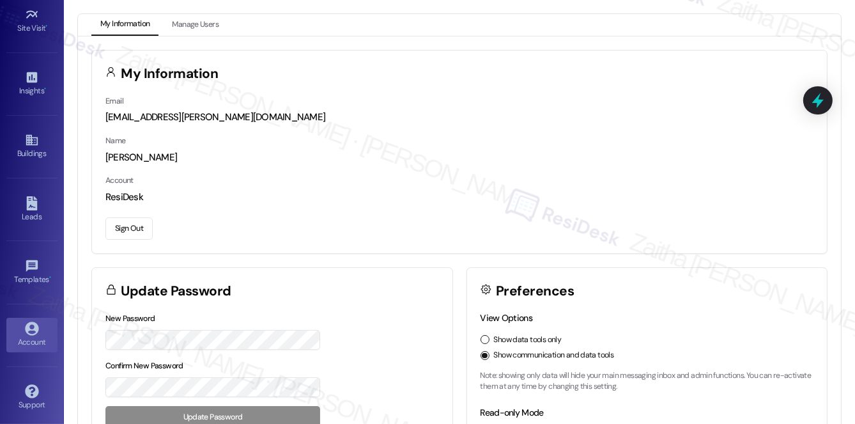
click at [127, 230] on button "Sign Out" at bounding box center [128, 228] width 47 height 22
